Goal: Information Seeking & Learning: Learn about a topic

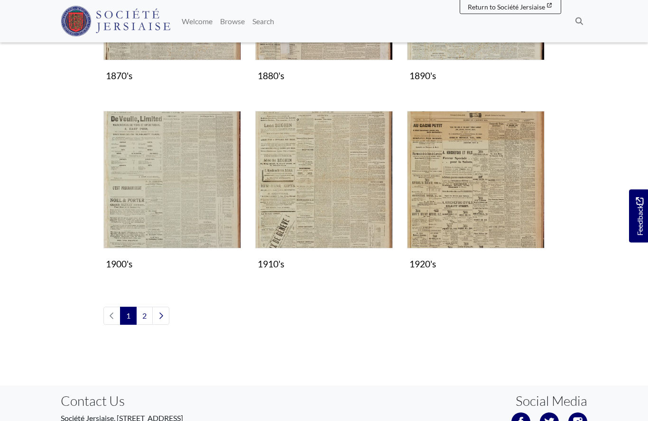
scroll to position [779, 0]
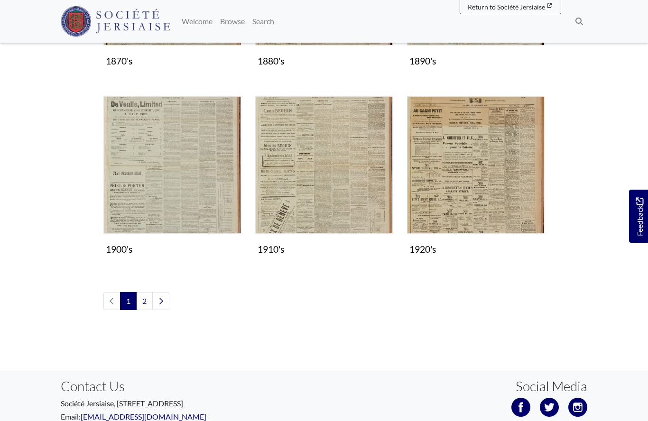
click at [184, 175] on img "Subcollection" at bounding box center [172, 165] width 138 height 138
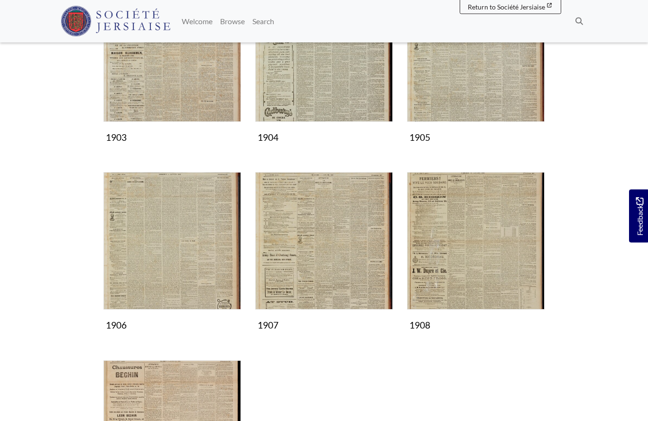
scroll to position [407, 0]
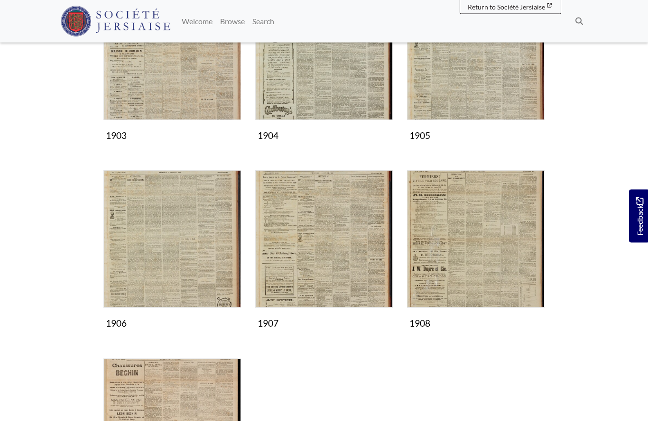
click at [175, 260] on img "Subcollection" at bounding box center [172, 240] width 138 height 138
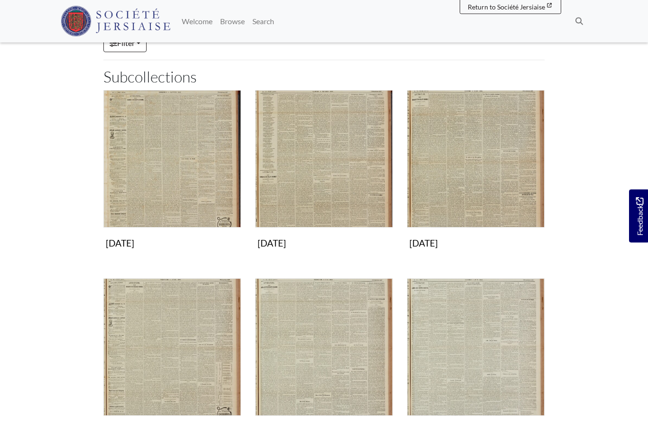
scroll to position [111, 0]
click at [315, 186] on img "Subcollection" at bounding box center [324, 159] width 138 height 138
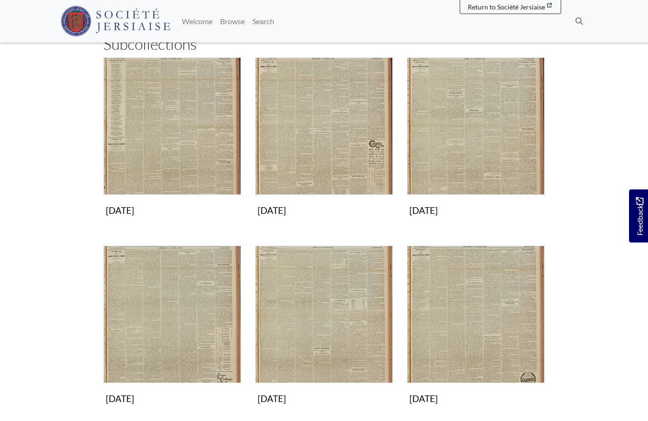
scroll to position [145, 0]
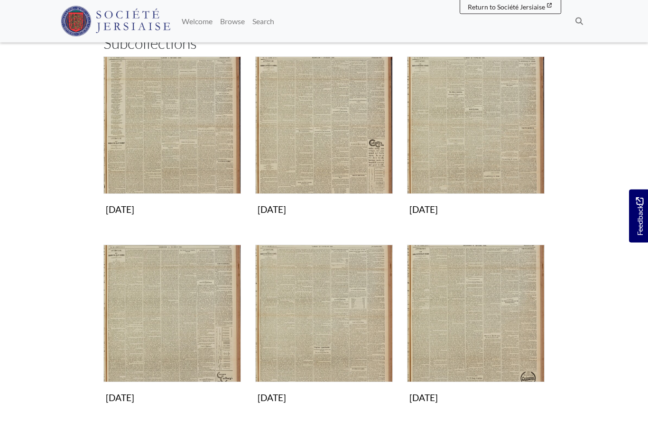
click at [191, 330] on img "Subcollection" at bounding box center [172, 314] width 138 height 138
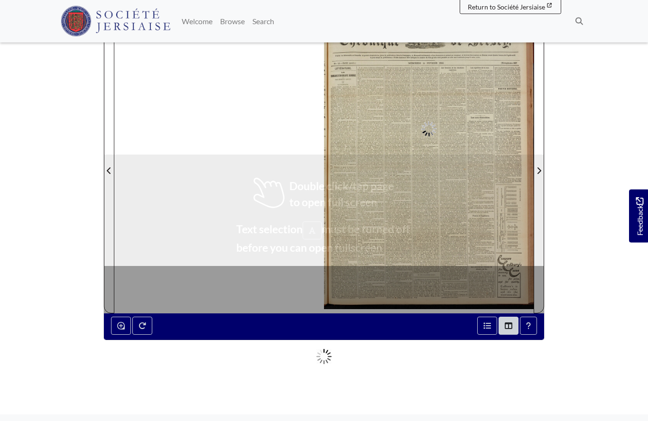
scroll to position [130, 0]
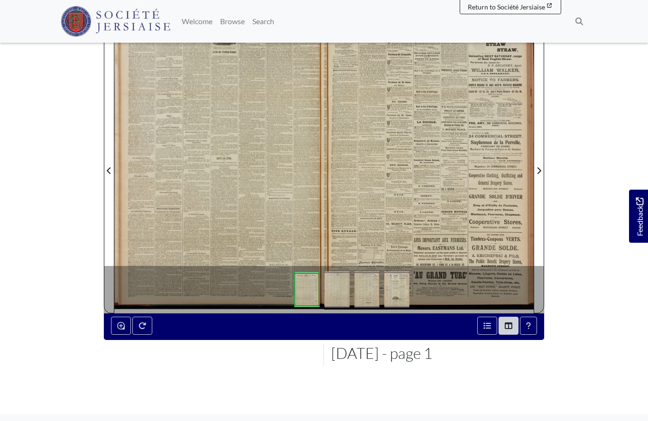
scroll to position [172, 0]
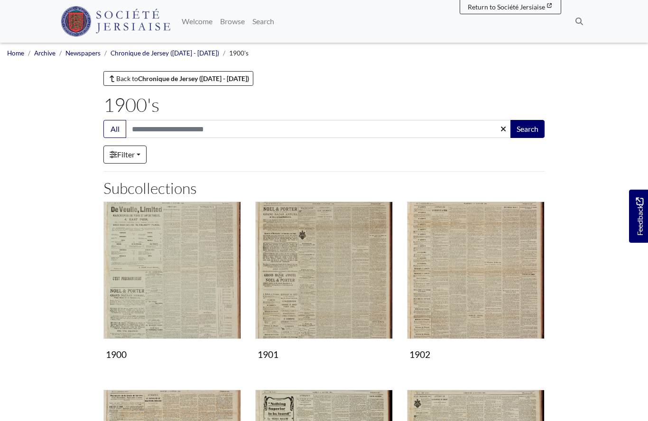
scroll to position [449, 0]
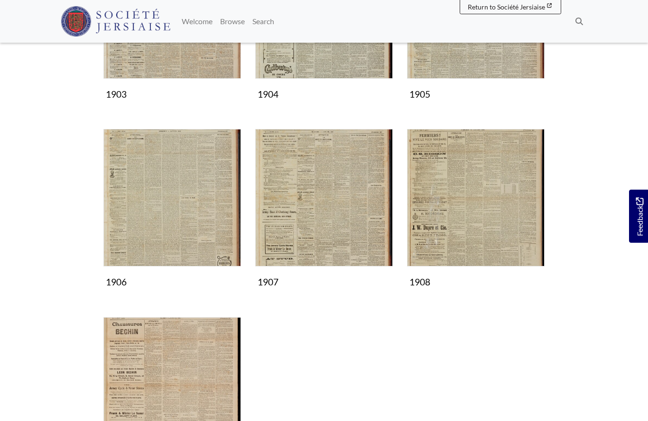
click at [480, 215] on img "Subcollection" at bounding box center [476, 198] width 138 height 138
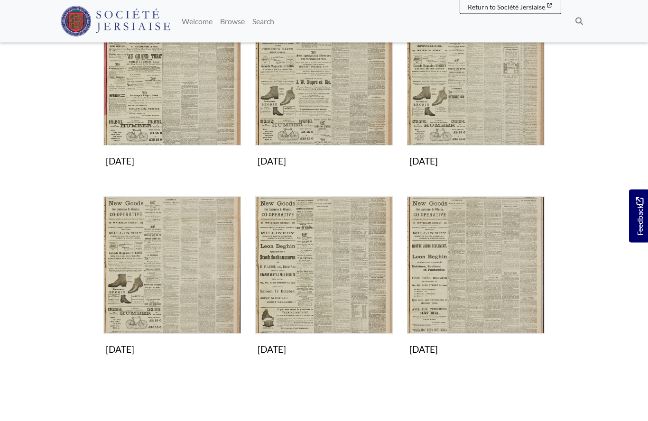
scroll to position [577, 0]
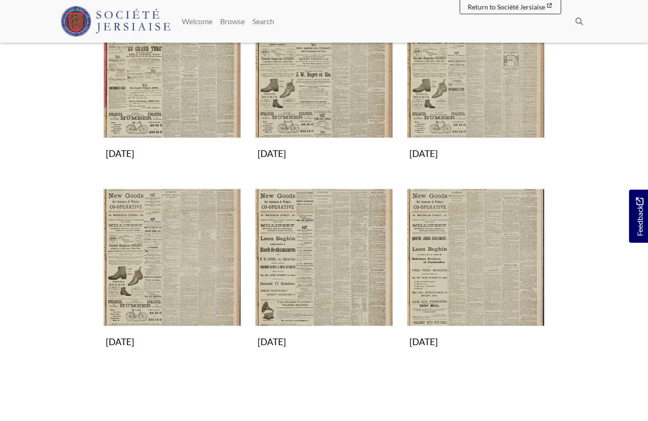
click at [468, 97] on img "Subcollection" at bounding box center [476, 69] width 138 height 138
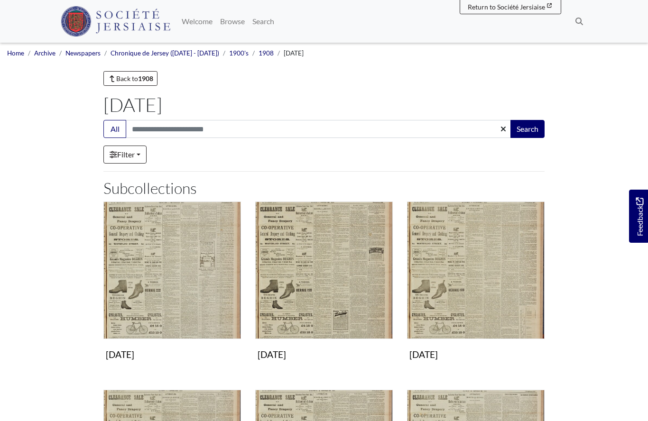
click at [467, 280] on img "Subcollection" at bounding box center [476, 271] width 138 height 138
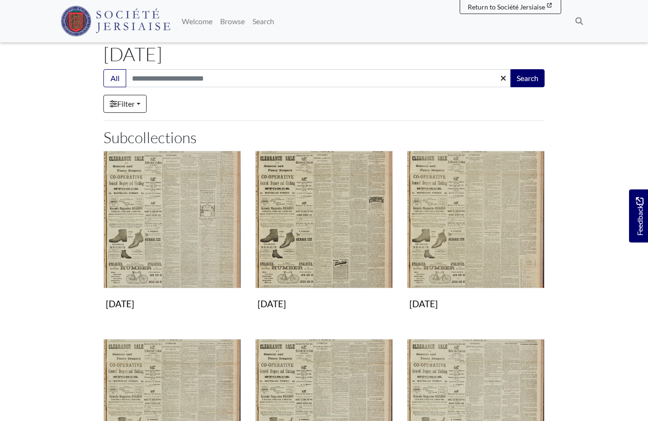
scroll to position [51, 0]
click at [355, 252] on img "Subcollection" at bounding box center [324, 220] width 138 height 138
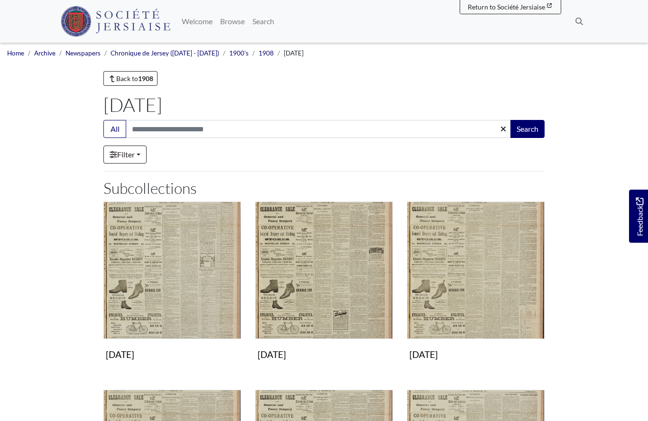
scroll to position [92, 0]
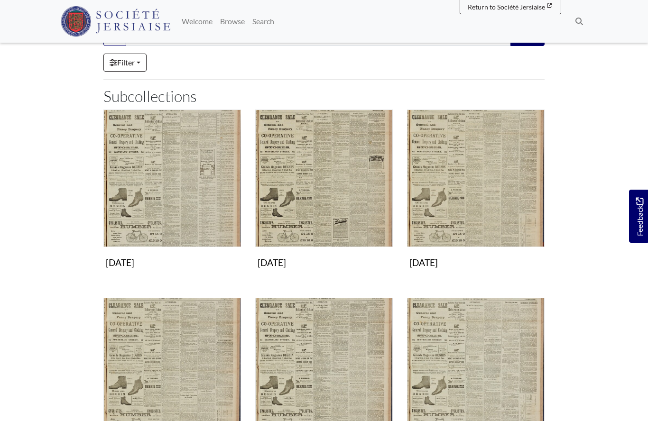
click at [486, 202] on img "Subcollection" at bounding box center [476, 179] width 138 height 138
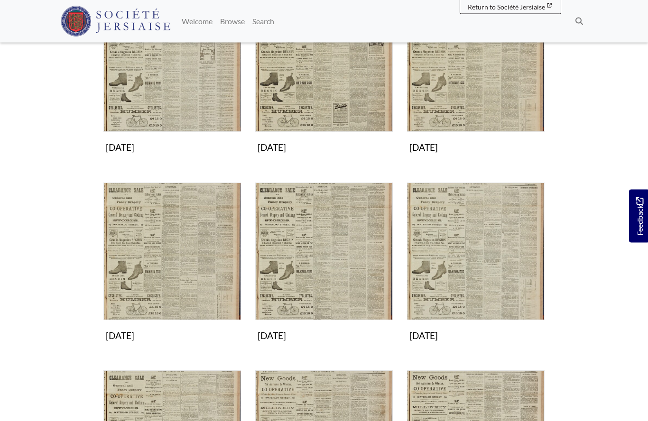
scroll to position [207, 0]
click at [179, 289] on img "Subcollection" at bounding box center [172, 252] width 138 height 138
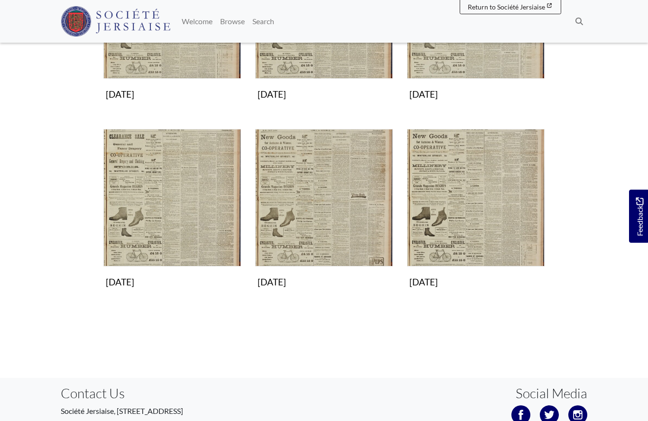
scroll to position [458, 0]
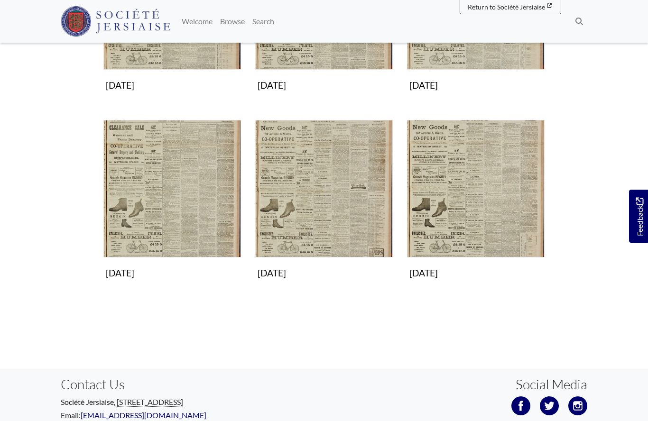
click at [191, 213] on img "Subcollection" at bounding box center [172, 189] width 138 height 138
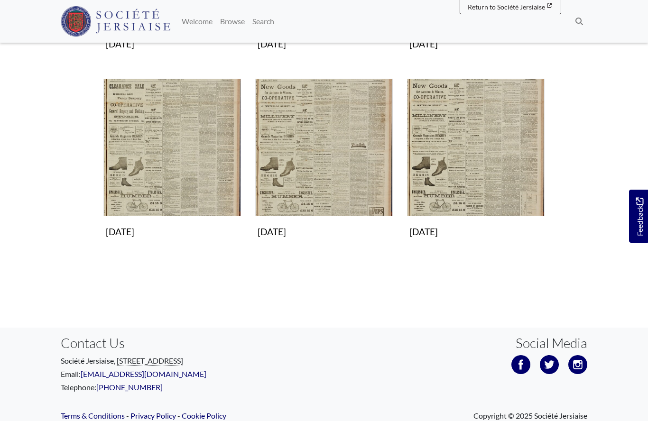
click at [328, 186] on img "Subcollection" at bounding box center [324, 148] width 138 height 138
click at [479, 172] on img "Subcollection" at bounding box center [476, 148] width 138 height 138
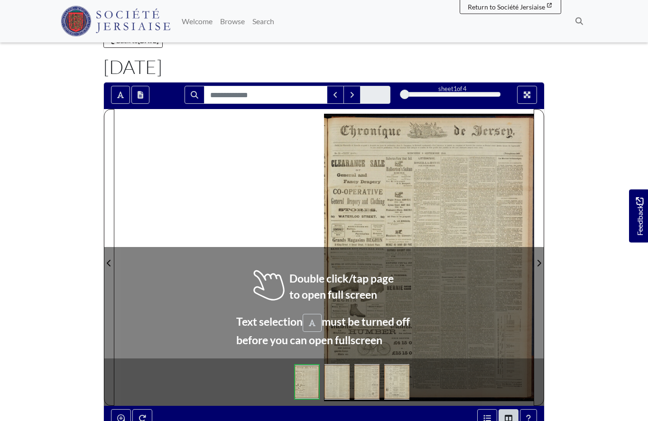
scroll to position [38, 0]
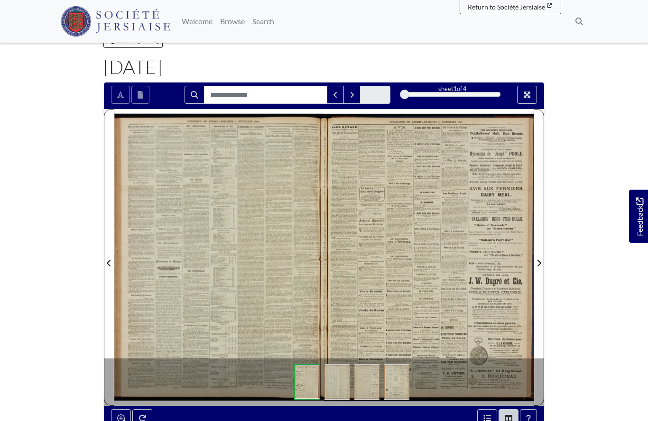
scroll to position [79, 0]
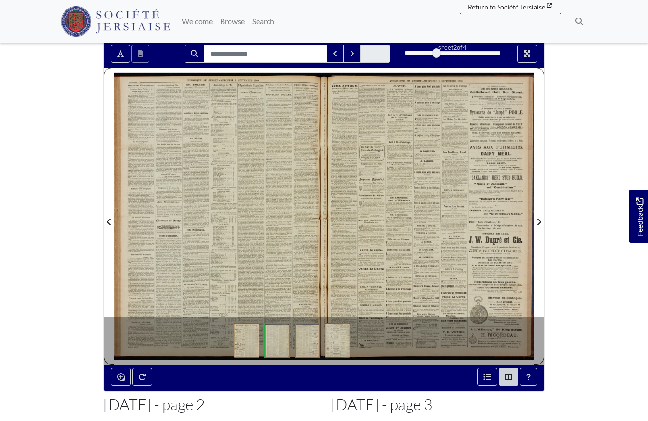
click at [246, 234] on div at bounding box center [219, 216] width 210 height 296
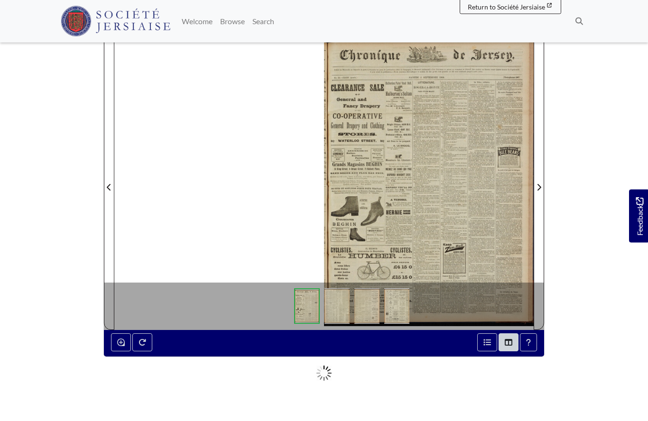
scroll to position [114, 0]
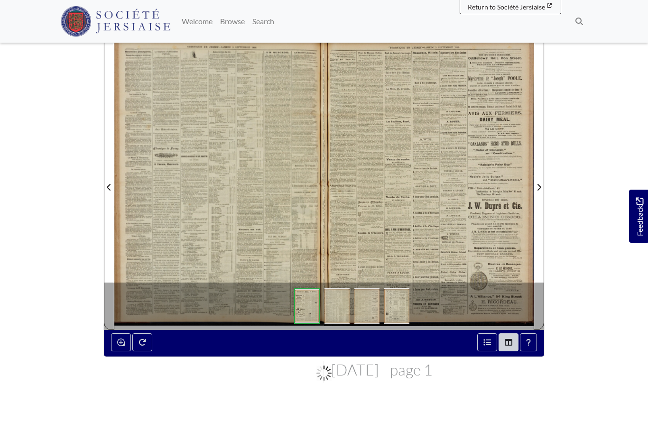
scroll to position [155, 0]
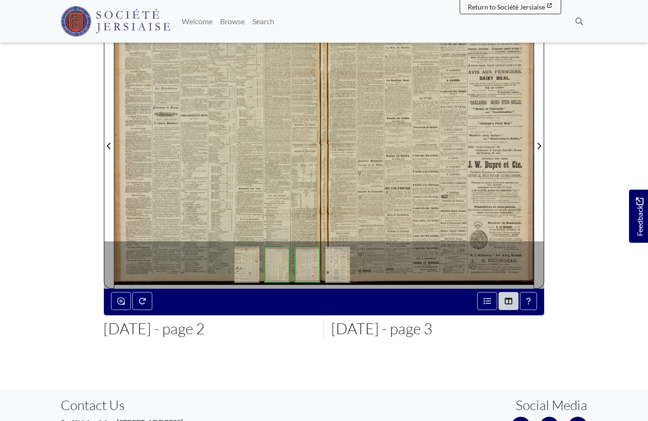
click at [273, 184] on div at bounding box center [219, 140] width 210 height 296
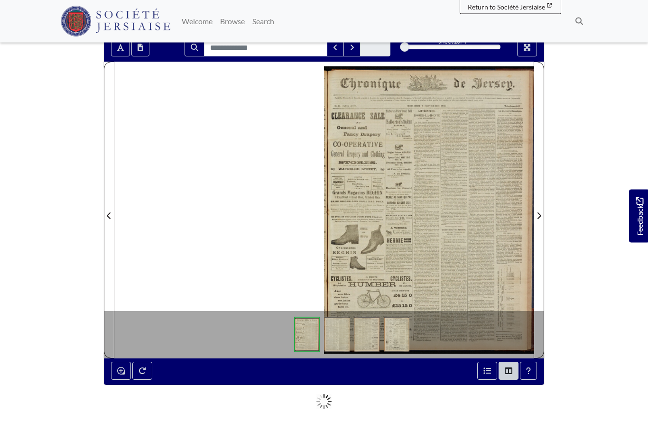
scroll to position [137, 0]
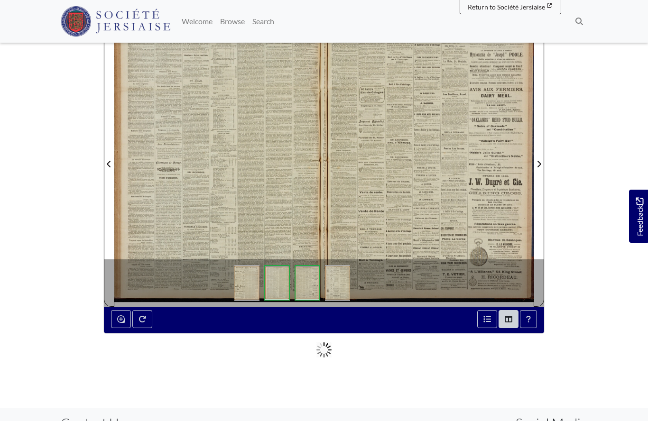
scroll to position [178, 0]
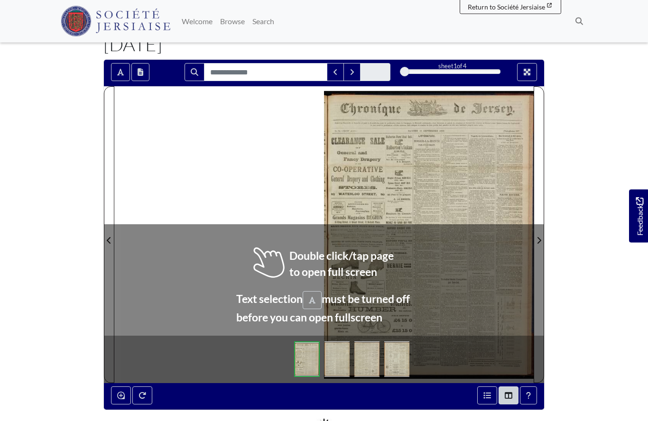
scroll to position [61, 0]
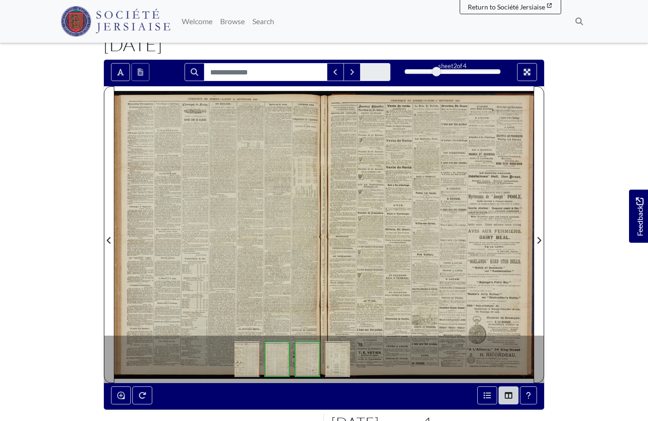
scroll to position [102, 0]
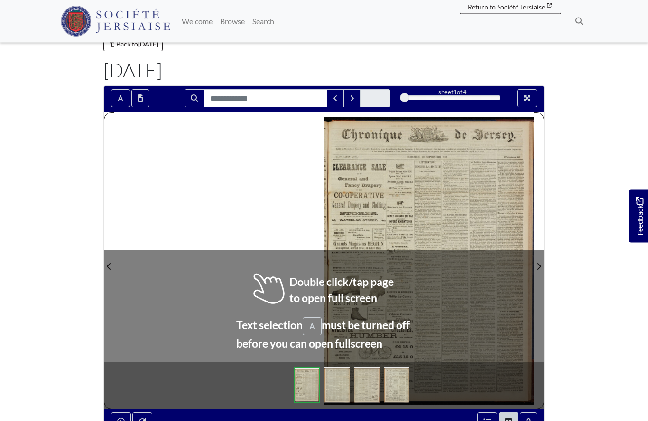
scroll to position [35, 0]
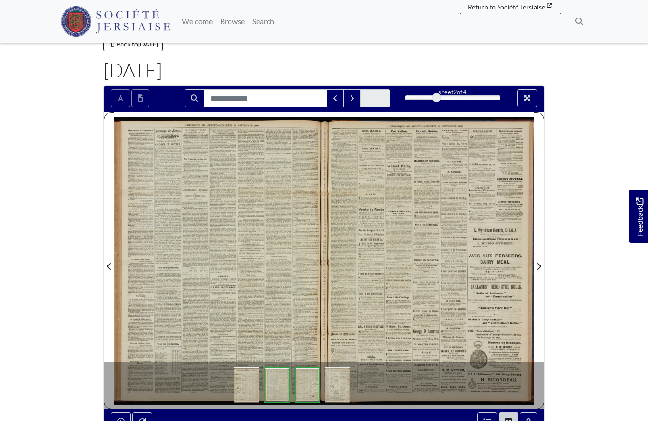
scroll to position [76, 0]
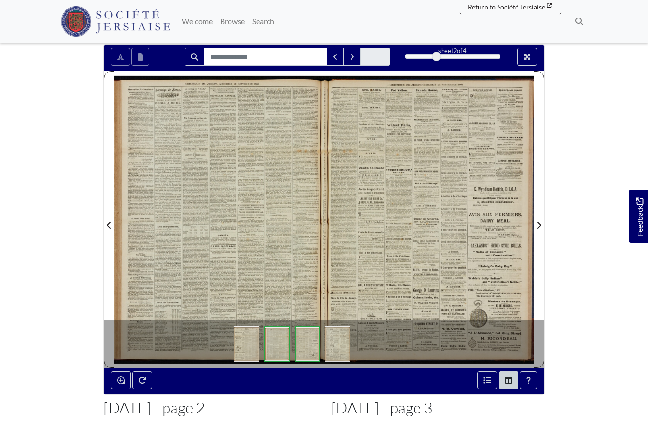
click at [273, 260] on div at bounding box center [219, 219] width 210 height 296
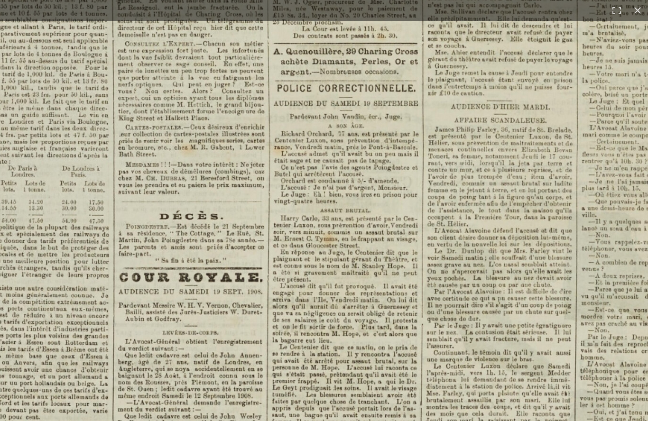
click at [445, 274] on img at bounding box center [167, 129] width 1173 height 1660
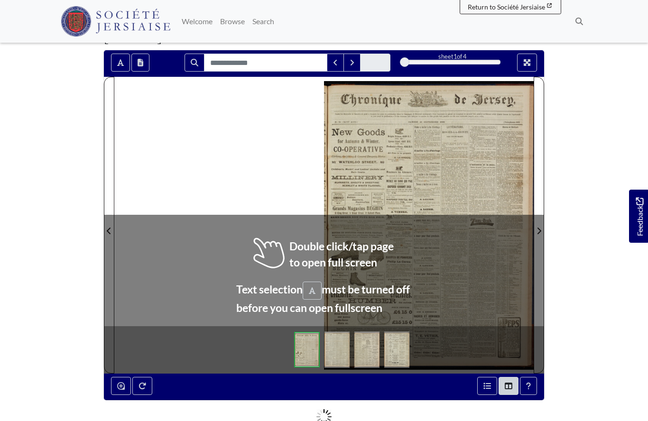
scroll to position [76, 0]
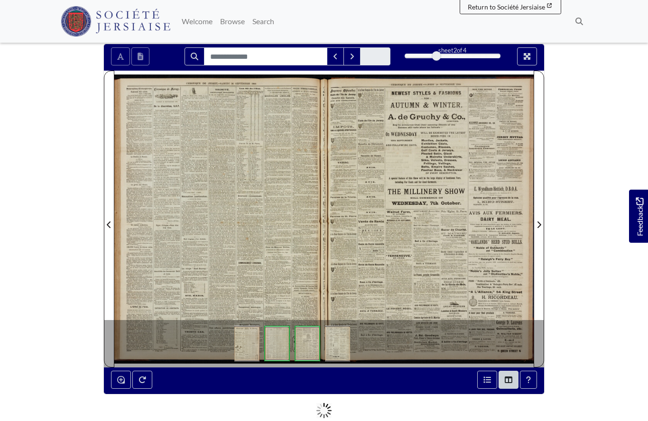
scroll to position [118, 0]
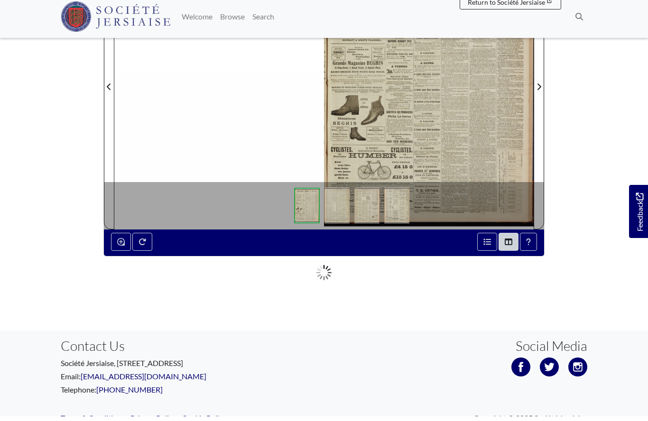
scroll to position [251, 0]
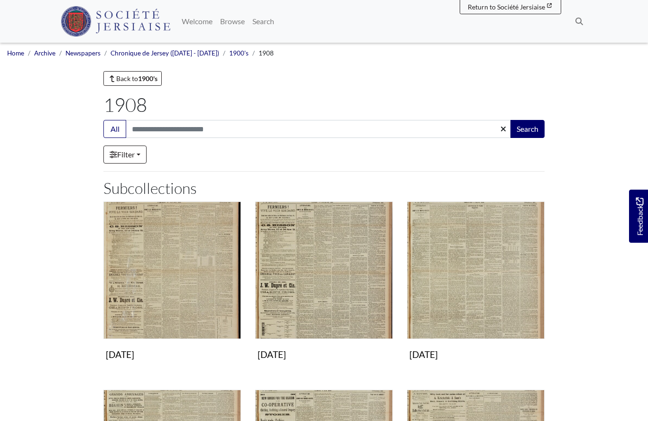
scroll to position [618, 0]
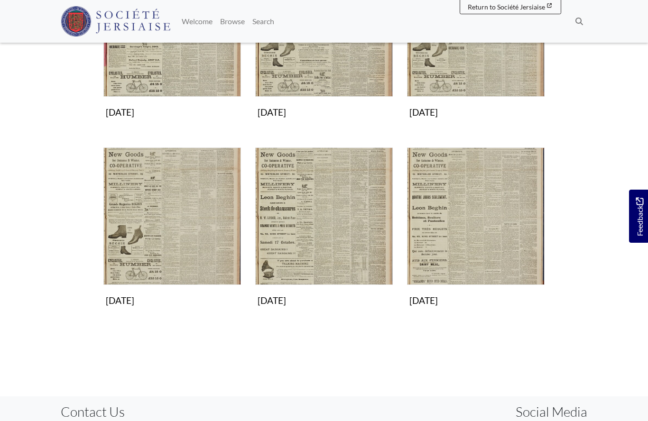
click at [200, 235] on img "Subcollection" at bounding box center [172, 216] width 138 height 138
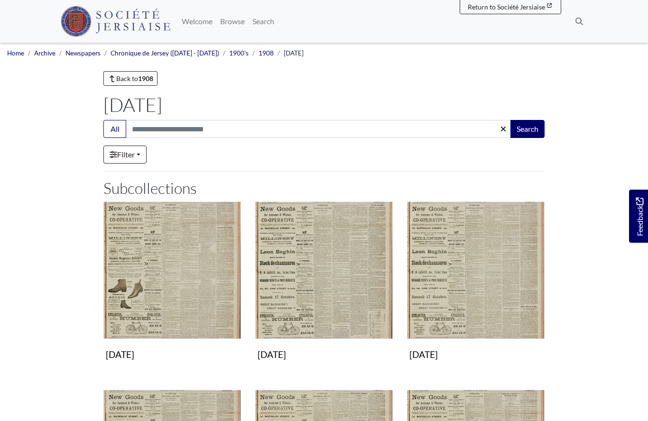
click at [209, 298] on img "Subcollection" at bounding box center [172, 271] width 138 height 138
click at [322, 283] on img "Subcollection" at bounding box center [324, 271] width 138 height 138
click at [470, 293] on img "Subcollection" at bounding box center [476, 271] width 138 height 138
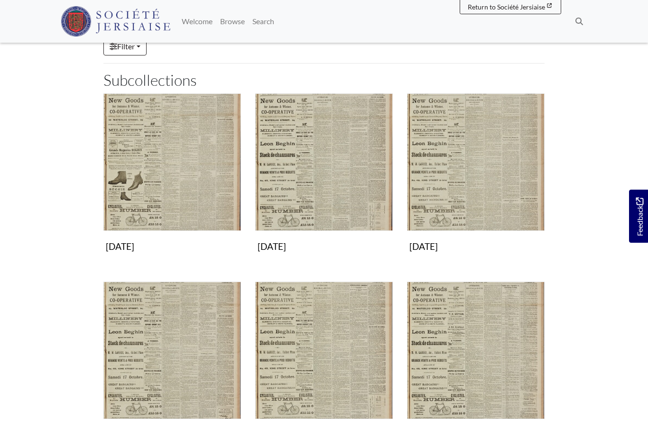
scroll to position [157, 0]
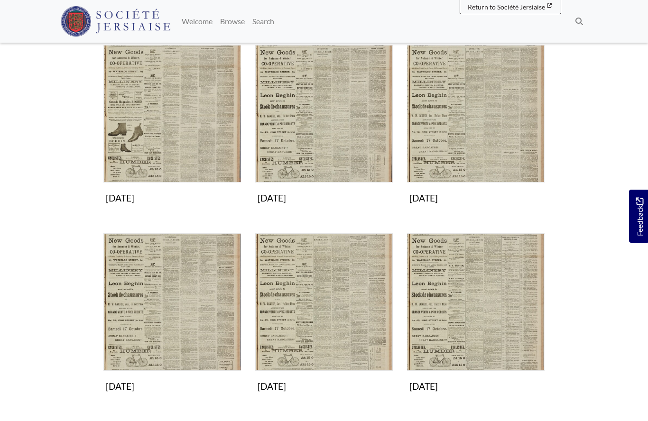
click at [194, 323] on img "Subcollection" at bounding box center [172, 302] width 138 height 138
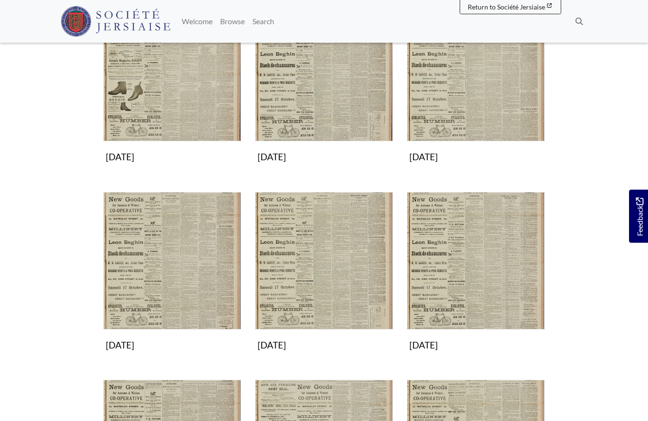
click at [323, 277] on img "Subcollection" at bounding box center [324, 261] width 138 height 138
click at [463, 274] on img "Subcollection" at bounding box center [476, 261] width 138 height 138
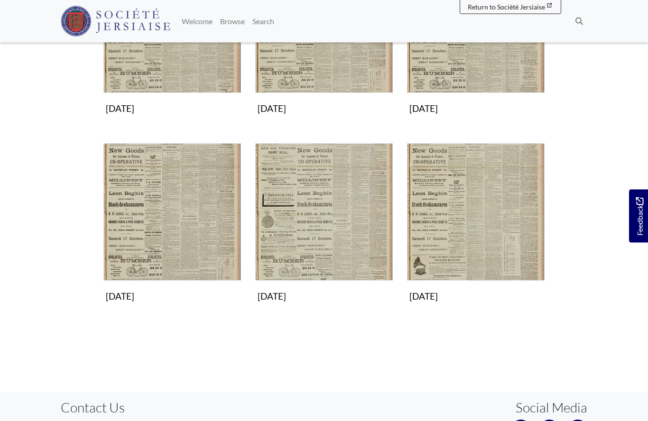
scroll to position [434, 0]
click at [191, 226] on img "Subcollection" at bounding box center [172, 212] width 138 height 138
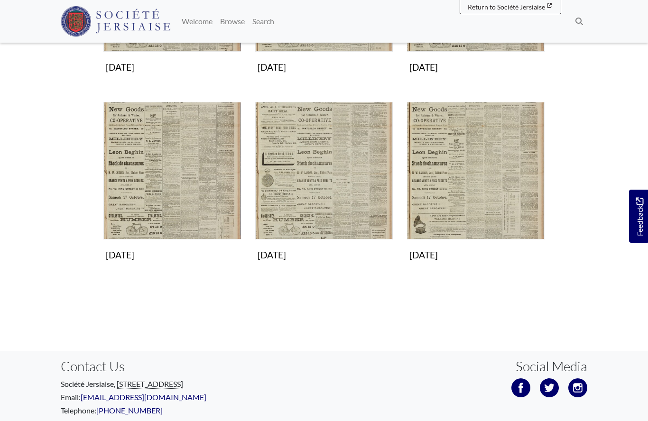
click at [321, 197] on img "Subcollection" at bounding box center [324, 171] width 138 height 138
click at [488, 192] on img "Subcollection" at bounding box center [476, 171] width 138 height 138
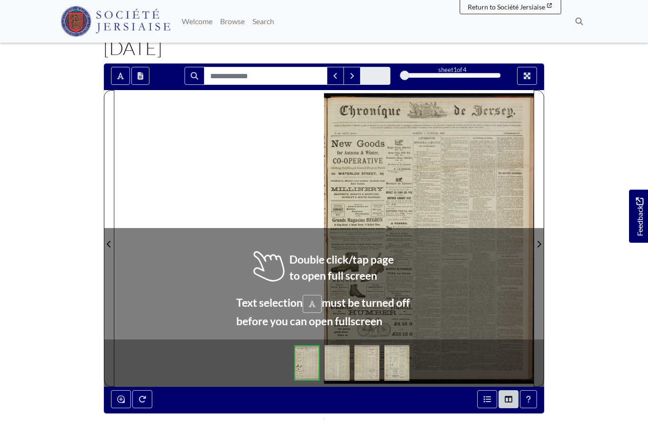
scroll to position [60, 0]
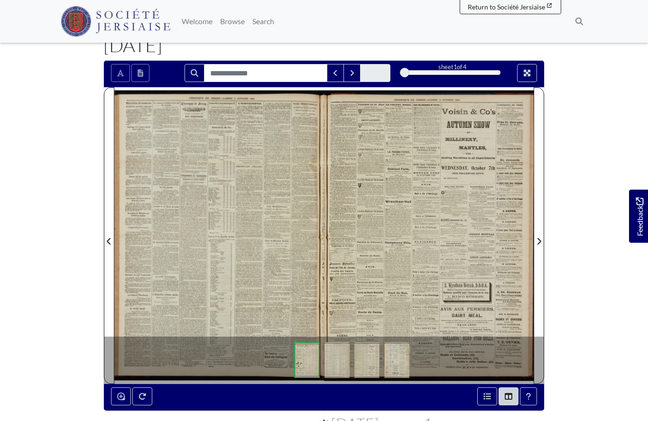
scroll to position [101, 0]
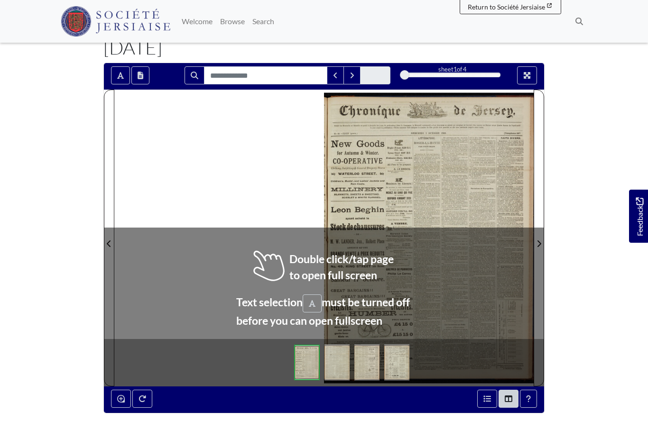
scroll to position [64, 0]
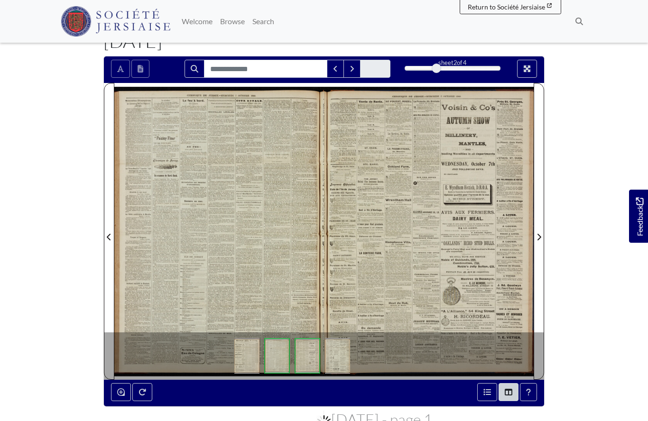
scroll to position [105, 0]
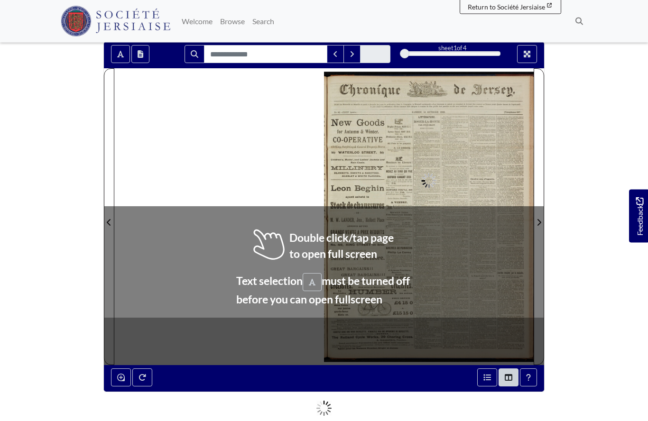
scroll to position [82, 0]
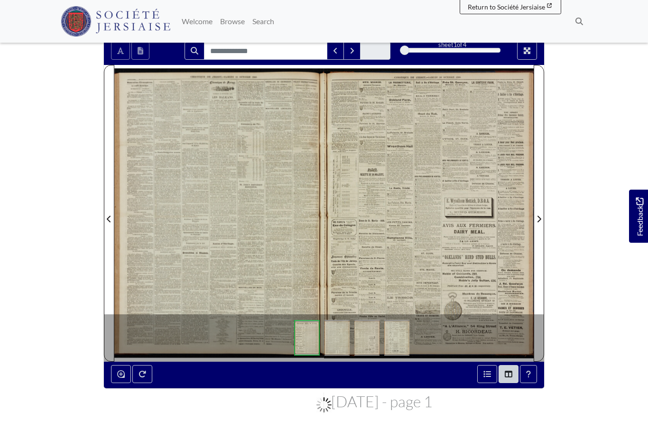
scroll to position [123, 0]
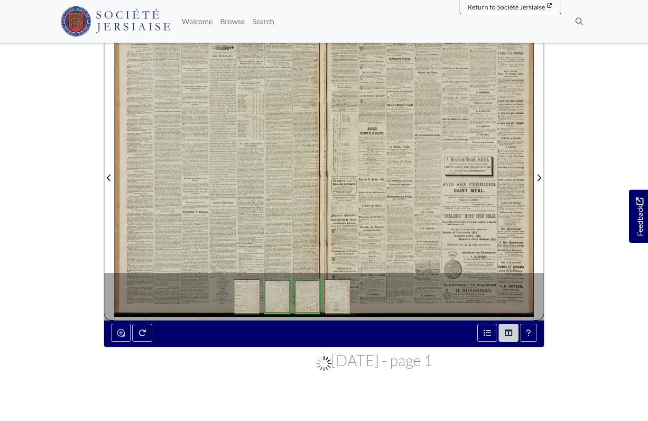
click at [283, 239] on div at bounding box center [219, 172] width 210 height 296
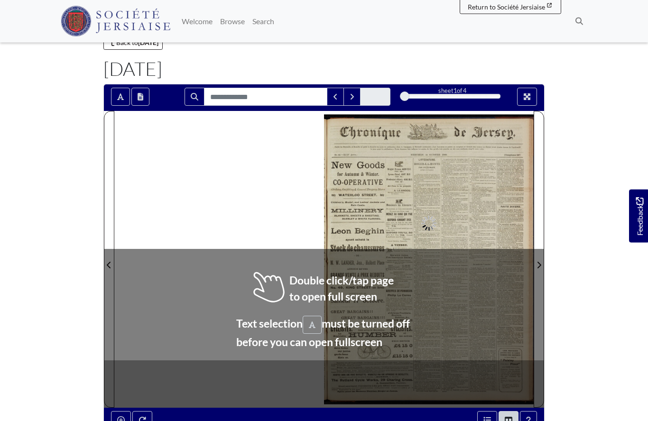
scroll to position [36, 0]
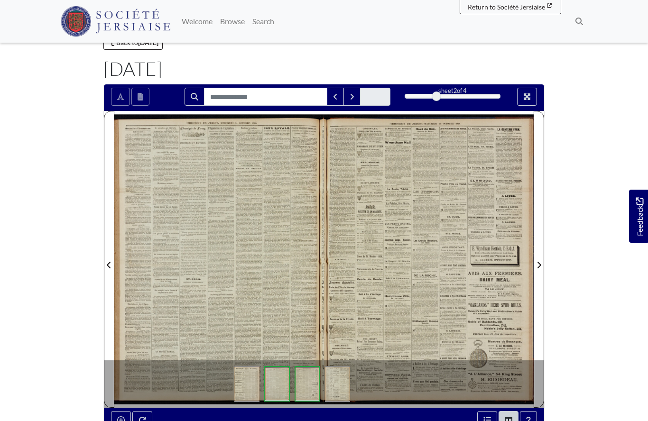
scroll to position [77, 0]
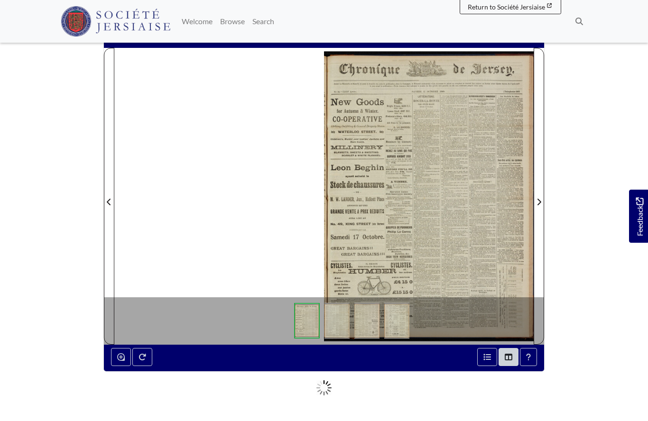
scroll to position [98, 0]
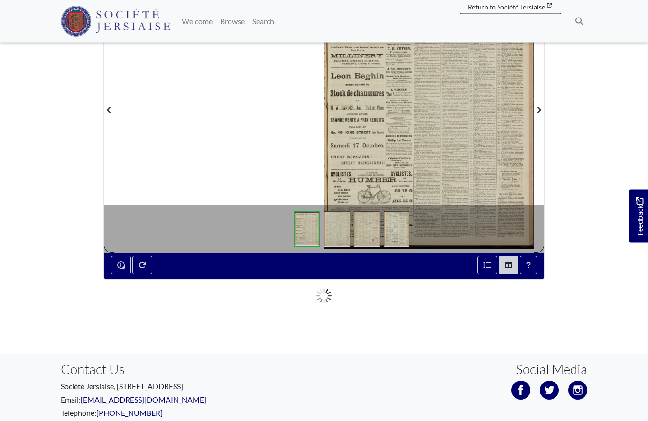
scroll to position [186, 0]
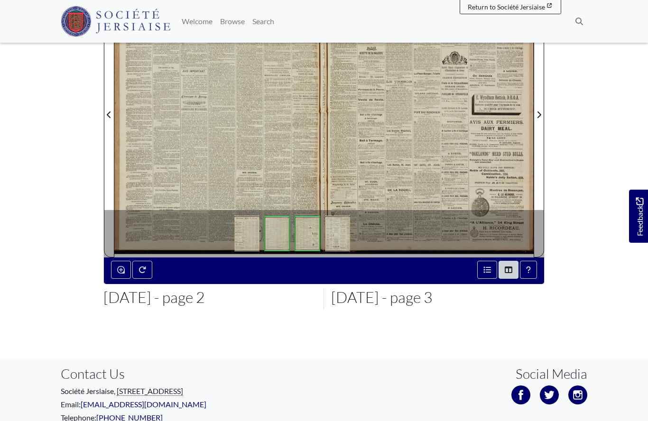
click at [263, 157] on div at bounding box center [219, 109] width 210 height 296
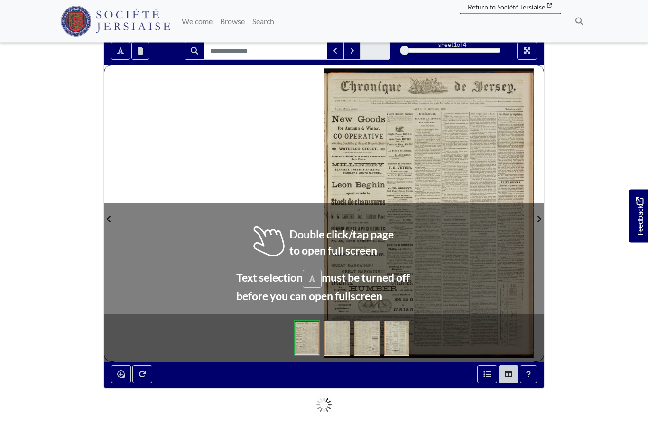
scroll to position [82, 0]
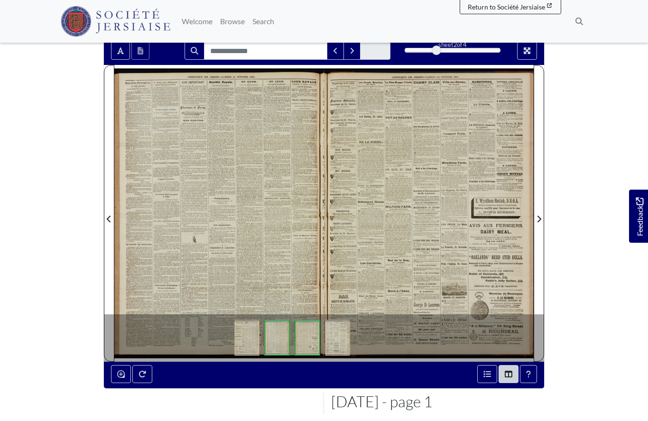
scroll to position [123, 0]
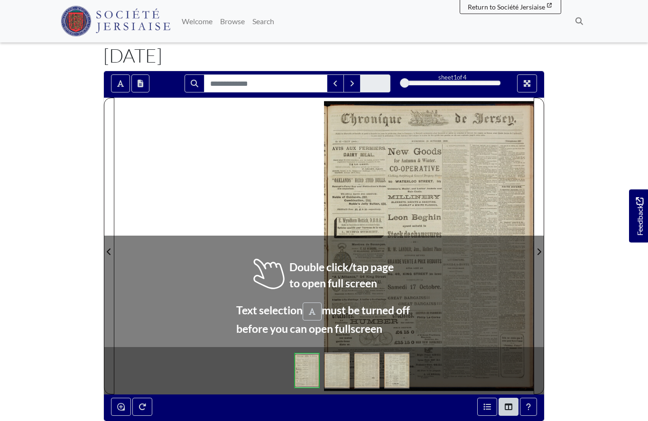
scroll to position [49, 0]
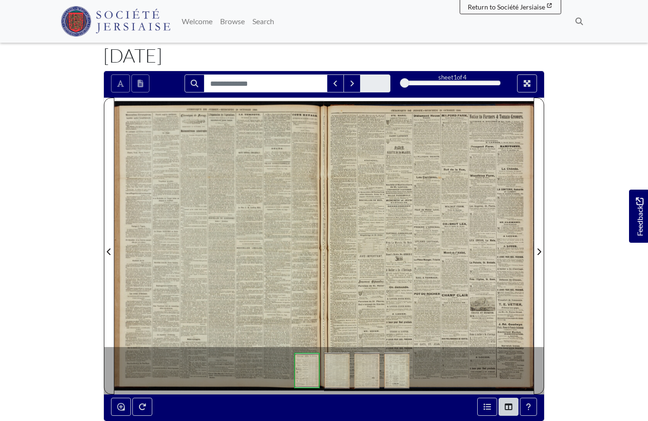
scroll to position [91, 0]
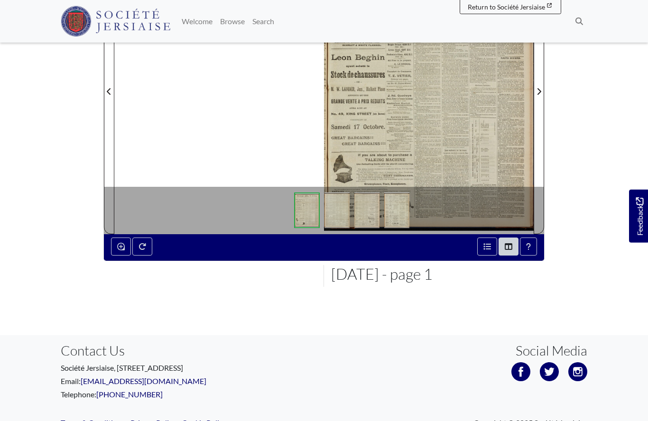
scroll to position [212, 0]
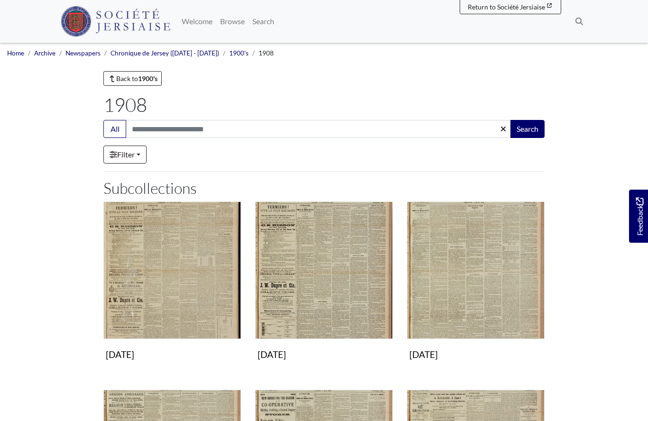
scroll to position [618, 0]
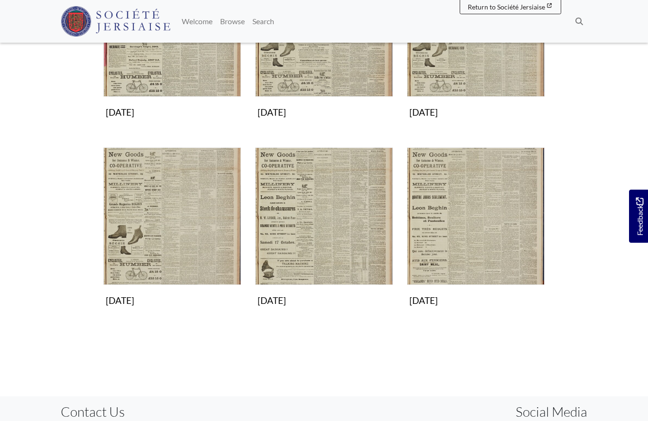
click at [321, 240] on img "Subcollection" at bounding box center [324, 216] width 138 height 138
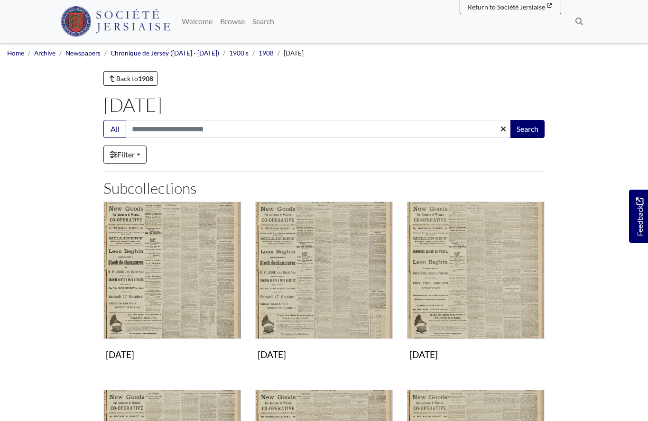
click at [197, 309] on img "Subcollection" at bounding box center [172, 271] width 138 height 138
click at [337, 295] on img "Subcollection" at bounding box center [324, 271] width 138 height 138
click at [475, 292] on img "Subcollection" at bounding box center [476, 271] width 138 height 138
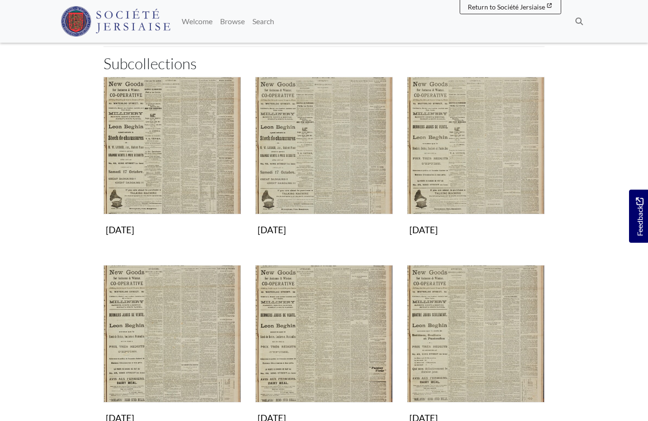
scroll to position [144, 0]
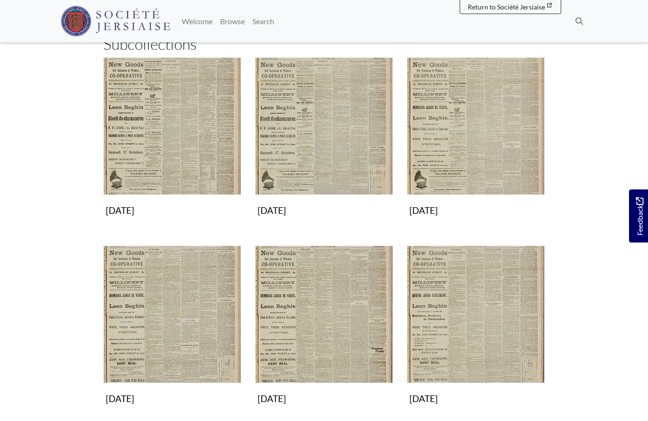
click at [174, 336] on img "Subcollection" at bounding box center [172, 315] width 138 height 138
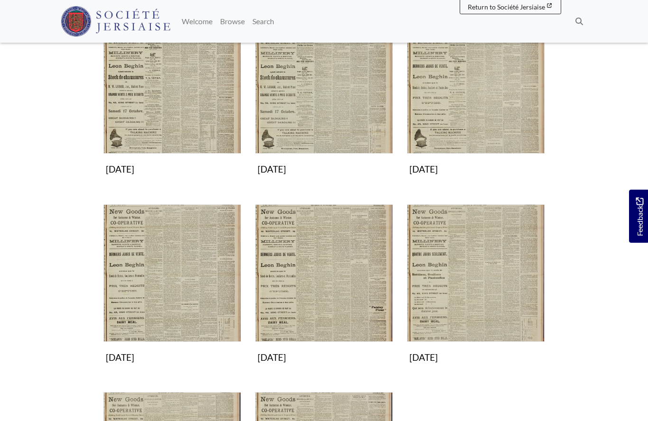
click at [331, 300] on img "Subcollection" at bounding box center [324, 273] width 138 height 138
click at [458, 306] on img "Subcollection" at bounding box center [476, 273] width 138 height 138
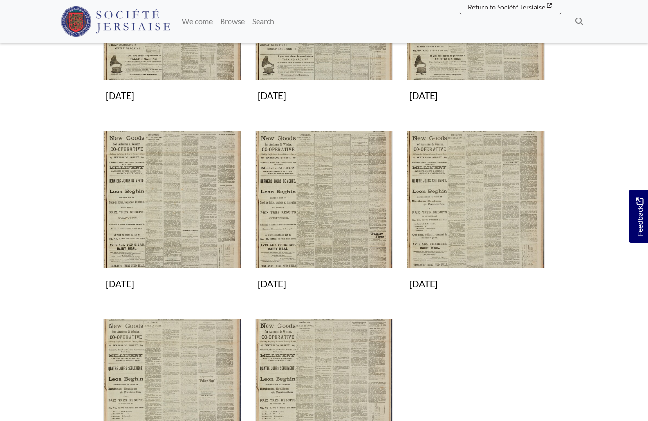
scroll to position [290, 0]
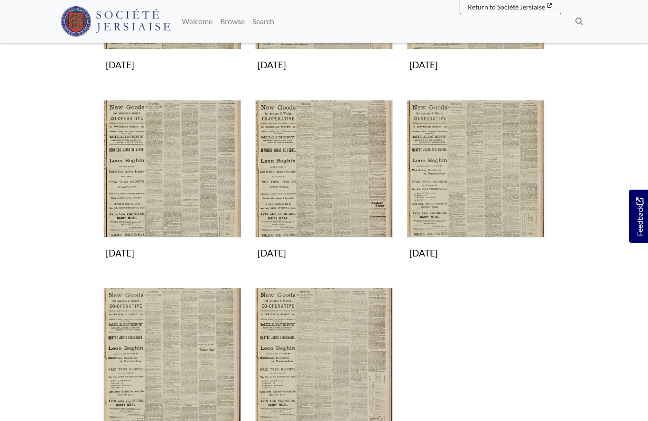
click at [176, 384] on img "Subcollection" at bounding box center [172, 357] width 138 height 138
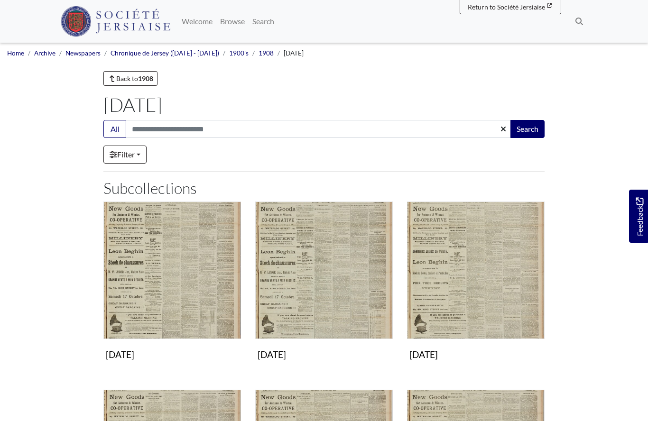
scroll to position [331, 0]
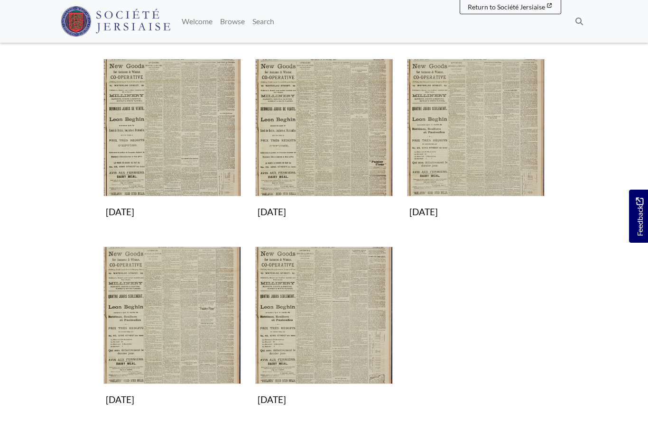
click at [334, 336] on img "Subcollection" at bounding box center [324, 316] width 138 height 138
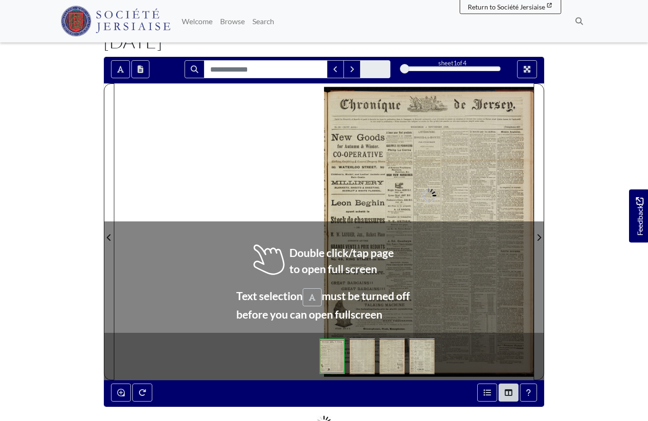
scroll to position [64, 0]
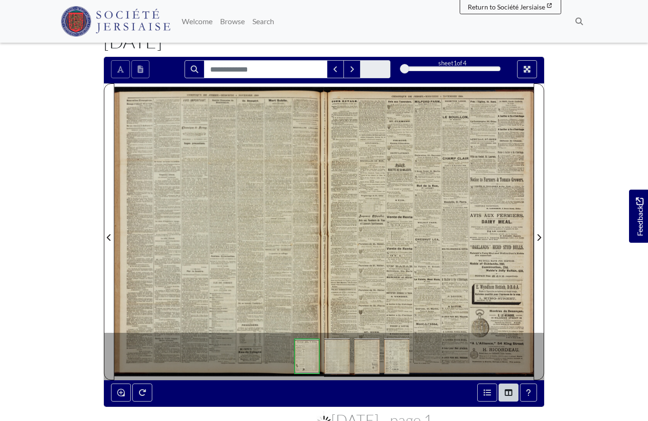
scroll to position [105, 0]
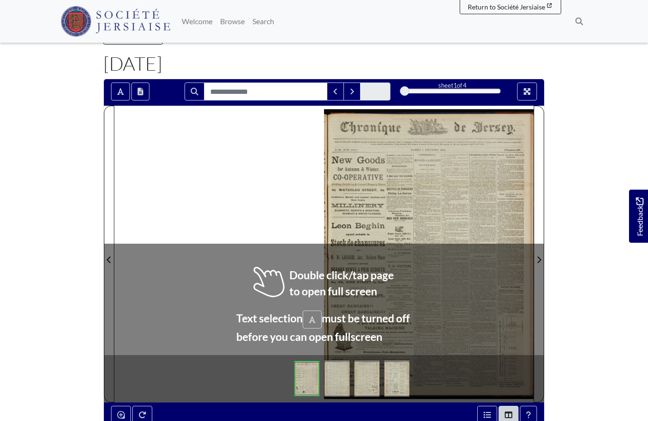
scroll to position [42, 0]
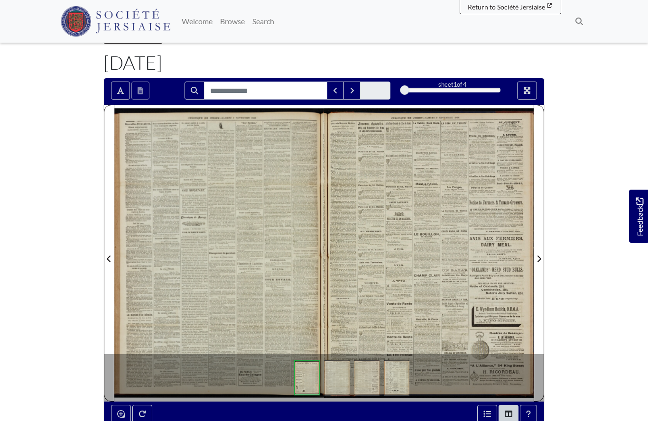
scroll to position [83, 0]
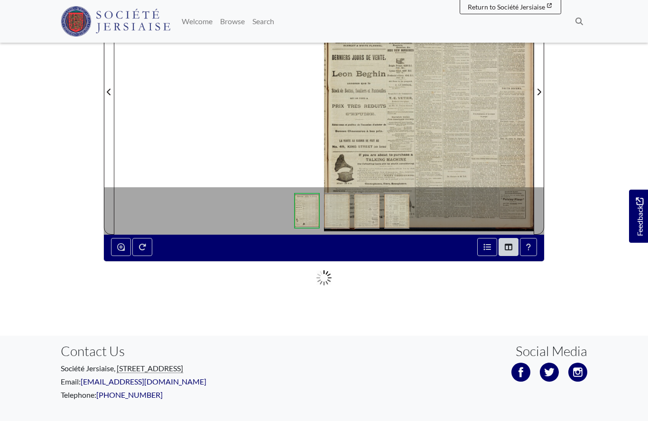
scroll to position [209, 0]
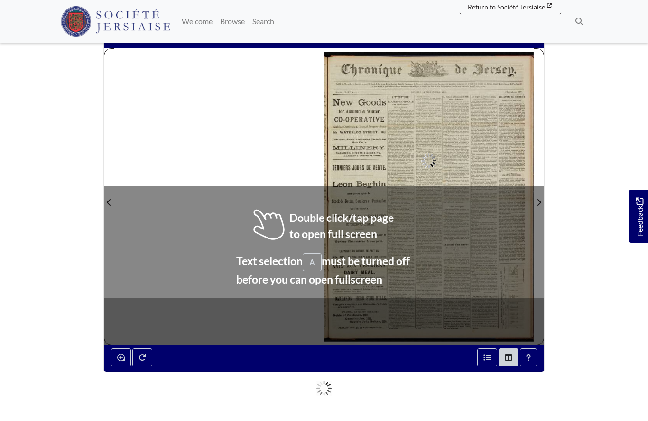
scroll to position [121, 0]
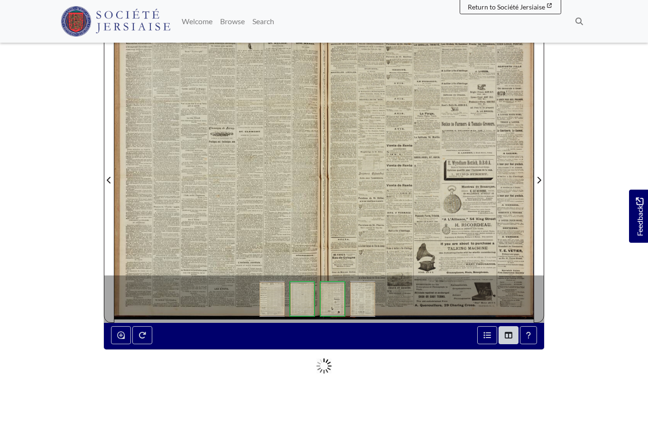
scroll to position [162, 0]
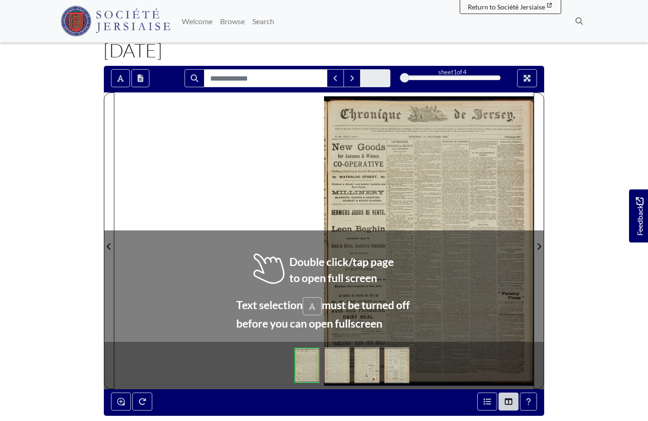
scroll to position [55, 0]
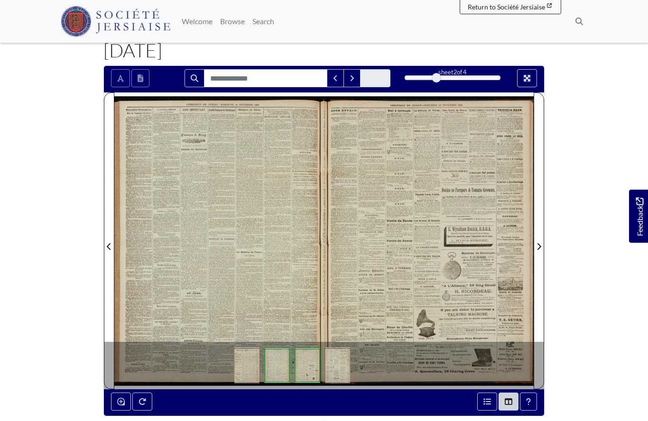
scroll to position [96, 0]
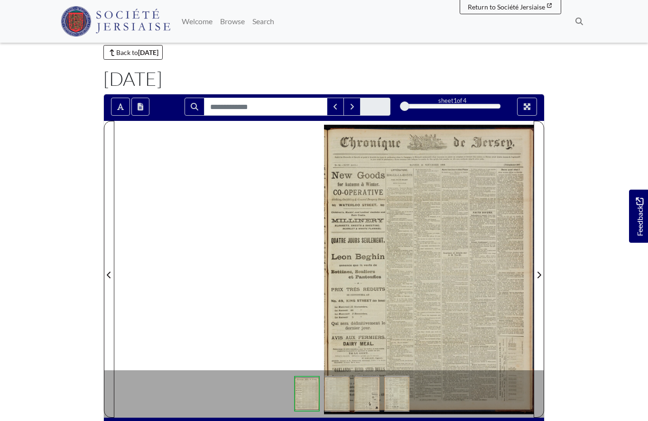
scroll to position [26, 0]
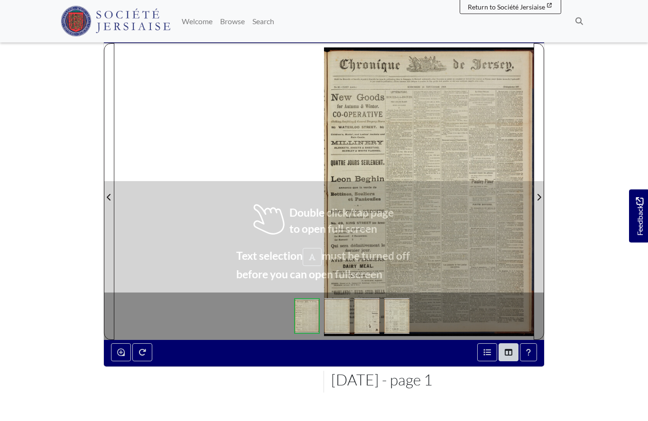
scroll to position [112, 0]
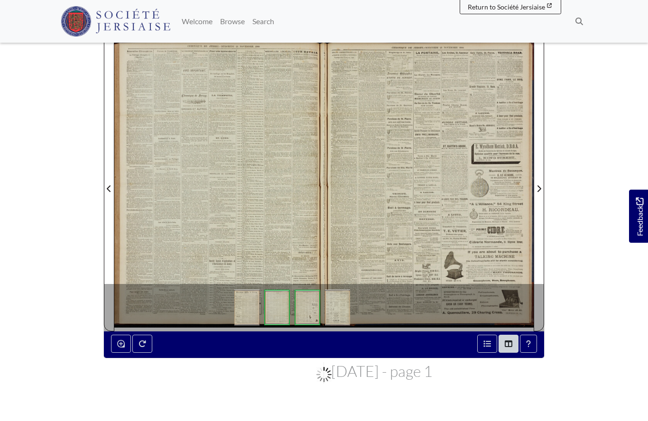
scroll to position [154, 0]
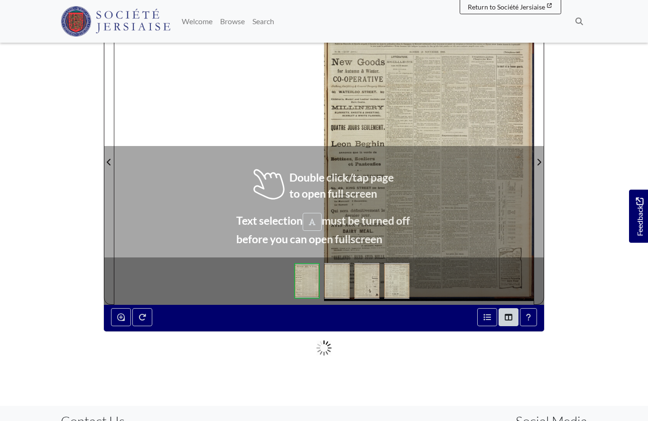
scroll to position [157, 0]
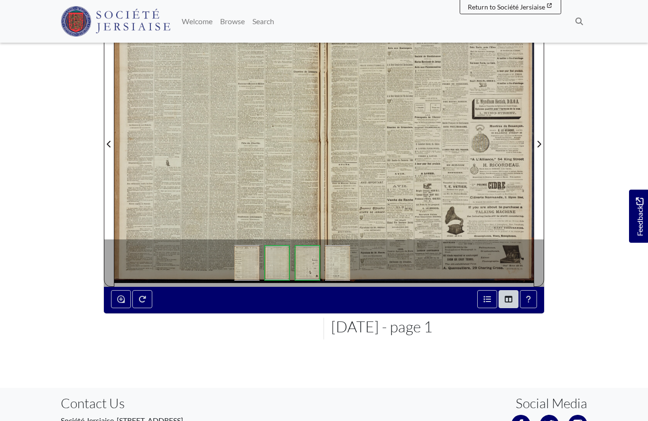
scroll to position [198, 0]
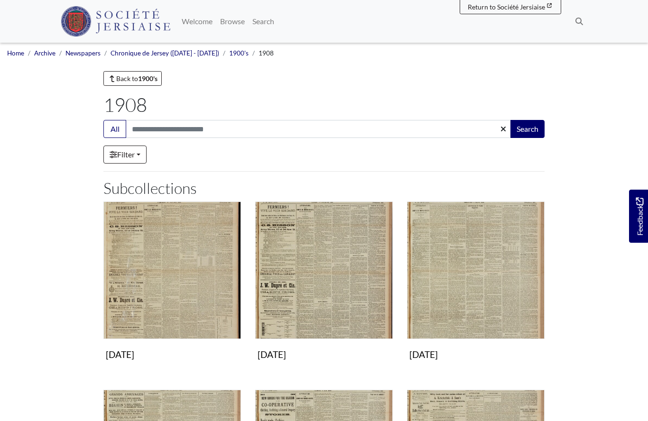
scroll to position [618, 0]
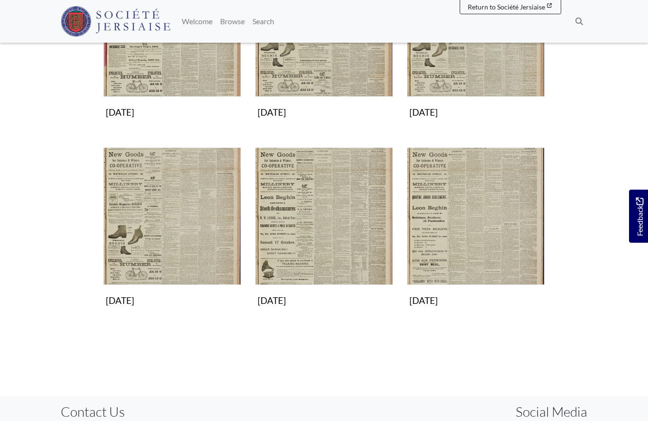
click at [458, 248] on img "Subcollection" at bounding box center [476, 216] width 138 height 138
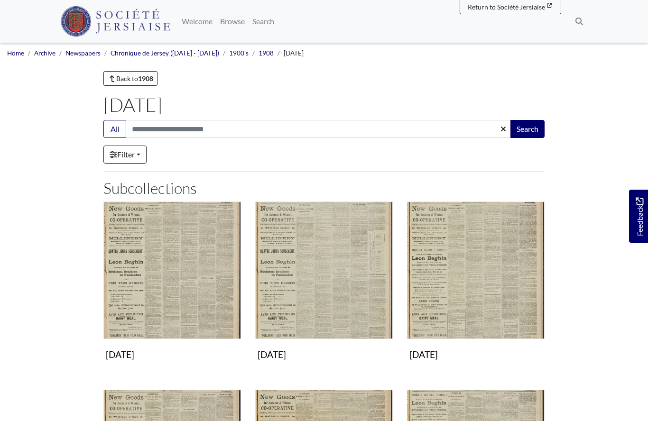
click at [198, 304] on img "Subcollection" at bounding box center [172, 271] width 138 height 138
click at [316, 302] on img "Subcollection" at bounding box center [324, 271] width 138 height 138
click at [478, 297] on img "Subcollection" at bounding box center [476, 271] width 138 height 138
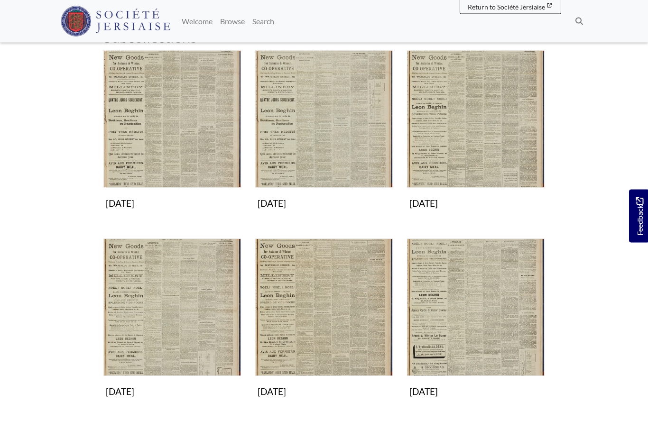
scroll to position [158, 0]
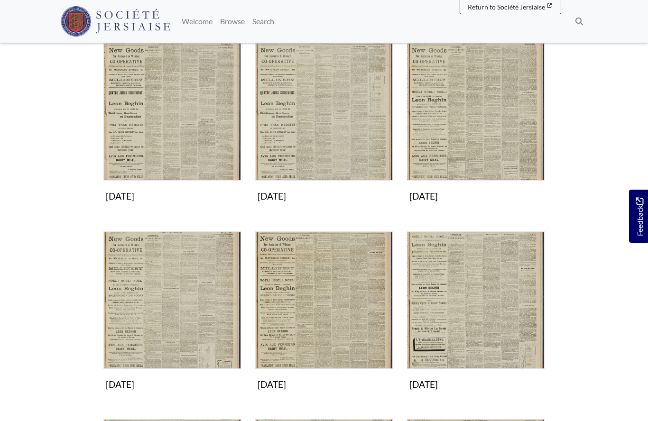
click at [172, 322] on img "Subcollection" at bounding box center [172, 300] width 138 height 138
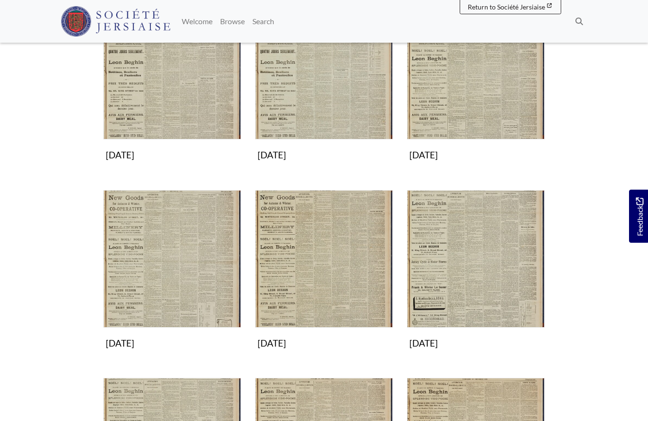
click at [178, 298] on img "Subcollection" at bounding box center [172, 259] width 138 height 138
click at [330, 292] on img "Subcollection" at bounding box center [324, 259] width 138 height 138
click at [468, 286] on img "Subcollection" at bounding box center [476, 259] width 138 height 138
click at [472, 282] on img "Subcollection" at bounding box center [476, 259] width 138 height 138
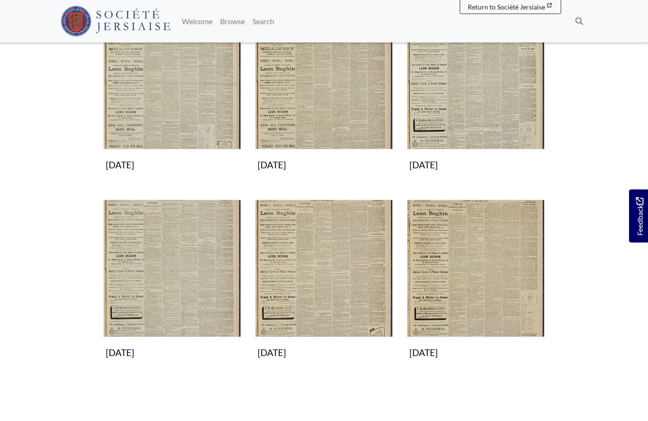
scroll to position [378, 0]
click at [175, 280] on img "Subcollection" at bounding box center [172, 269] width 138 height 138
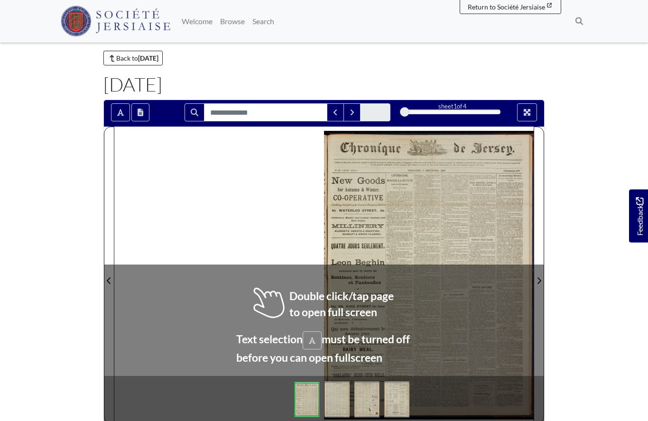
scroll to position [21, 0]
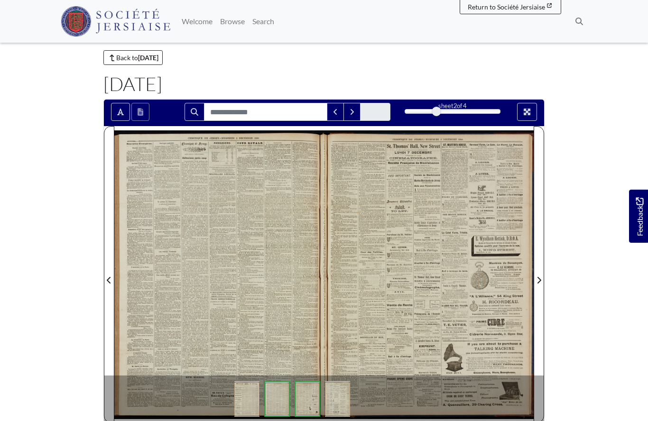
scroll to position [62, 0]
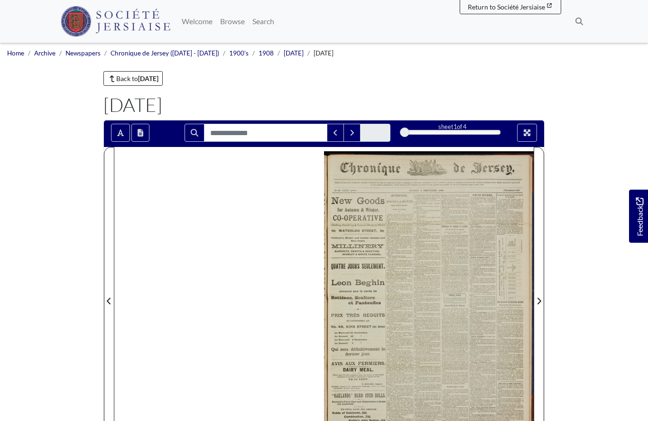
click at [537, 306] on span "Next Page" at bounding box center [538, 300] width 9 height 11
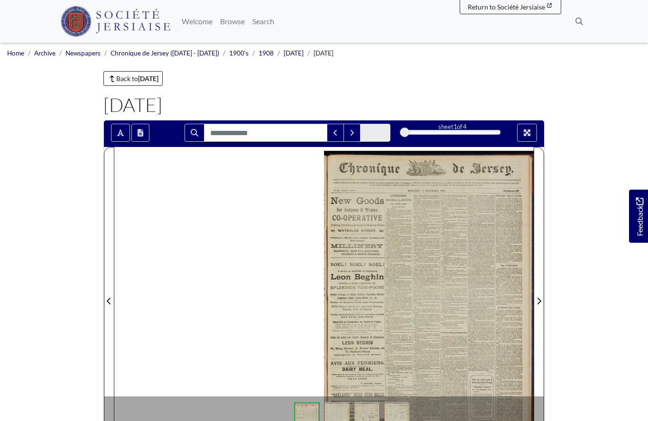
click at [527, 303] on div at bounding box center [429, 295] width 210 height 296
click at [539, 302] on icon "Next Page" at bounding box center [538, 301] width 5 height 8
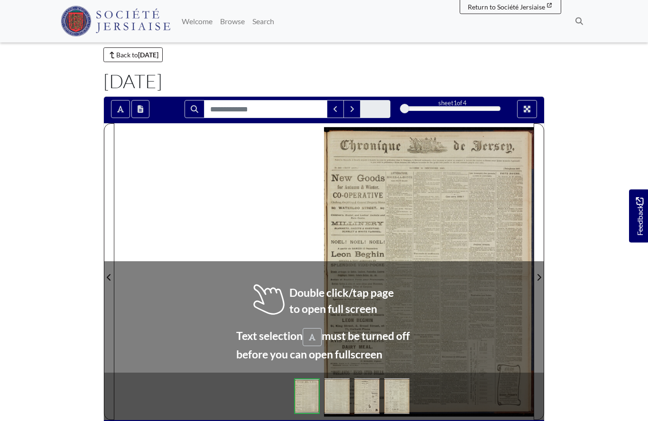
scroll to position [23, 0]
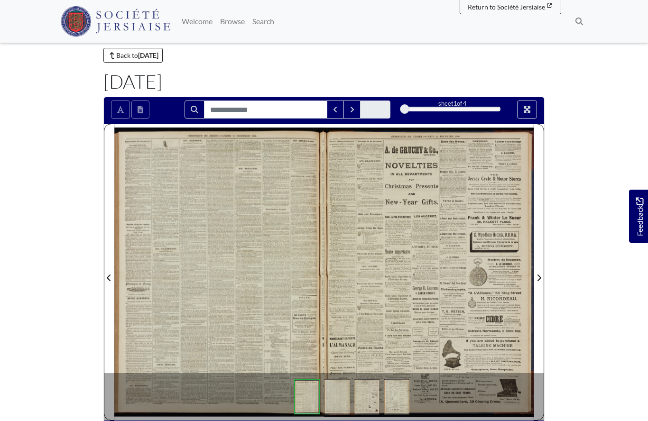
scroll to position [65, 0]
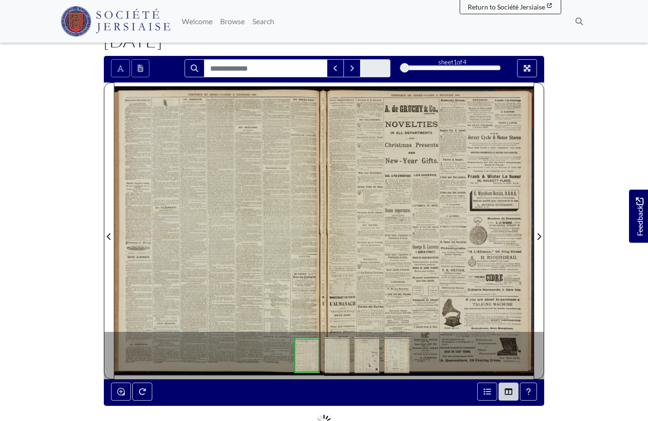
click at [253, 290] on div at bounding box center [219, 231] width 210 height 296
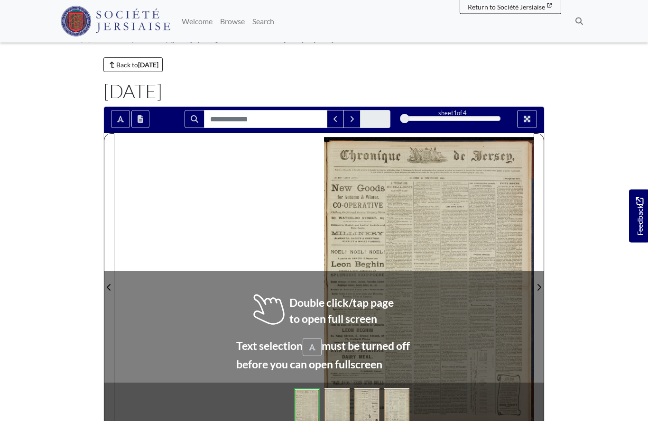
scroll to position [15, 0]
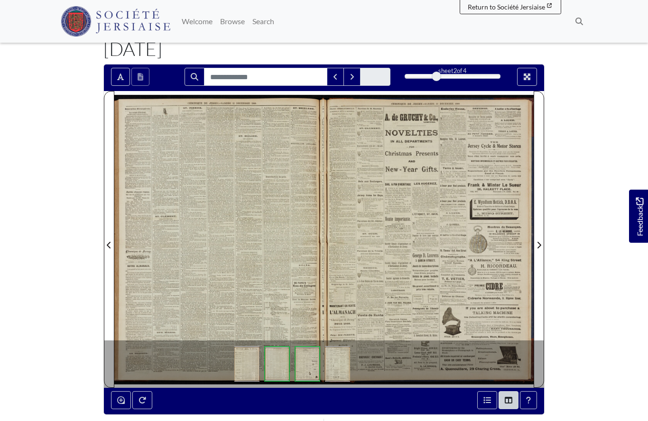
scroll to position [54, 0]
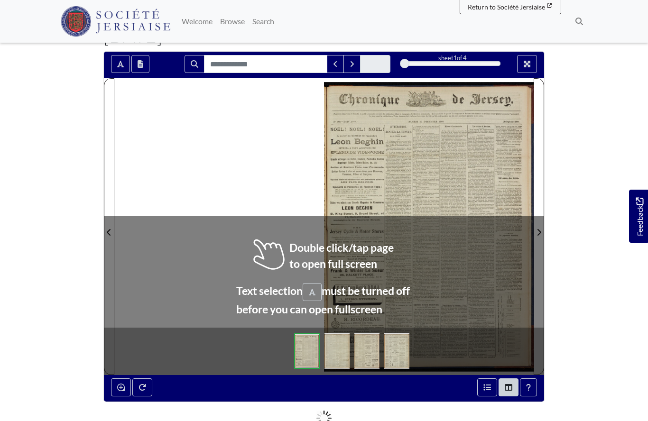
scroll to position [70, 0]
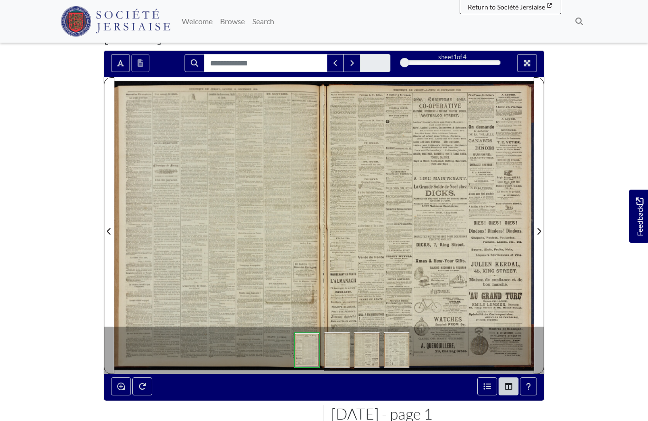
scroll to position [111, 0]
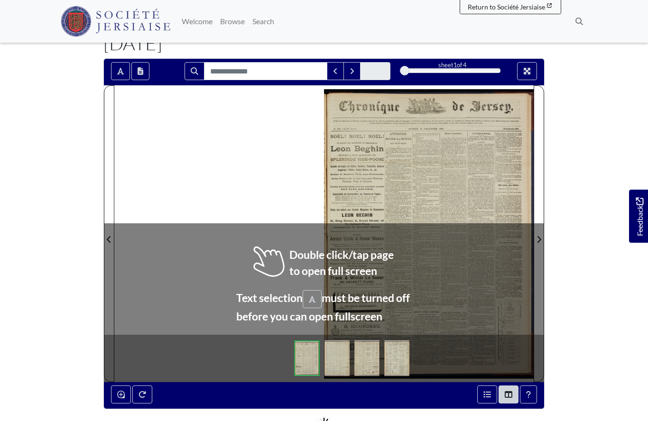
scroll to position [71, 0]
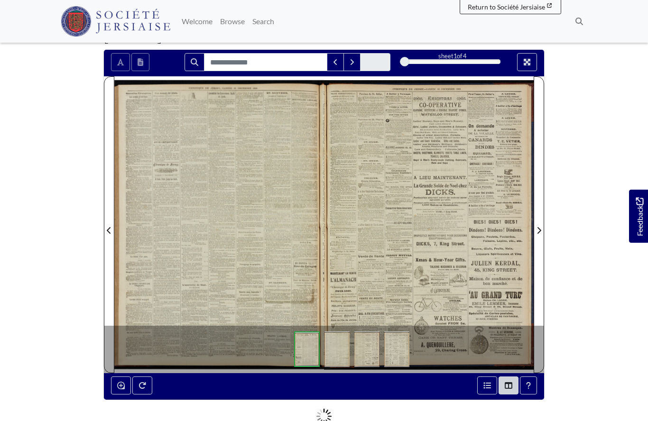
scroll to position [112, 0]
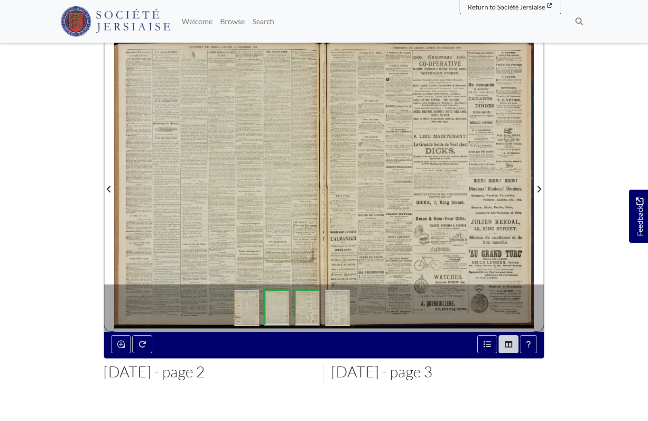
click at [249, 220] on div at bounding box center [219, 183] width 210 height 296
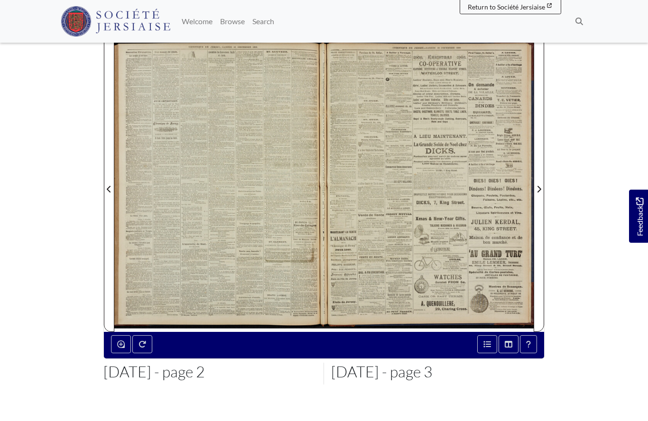
click at [258, 233] on div at bounding box center [219, 183] width 210 height 296
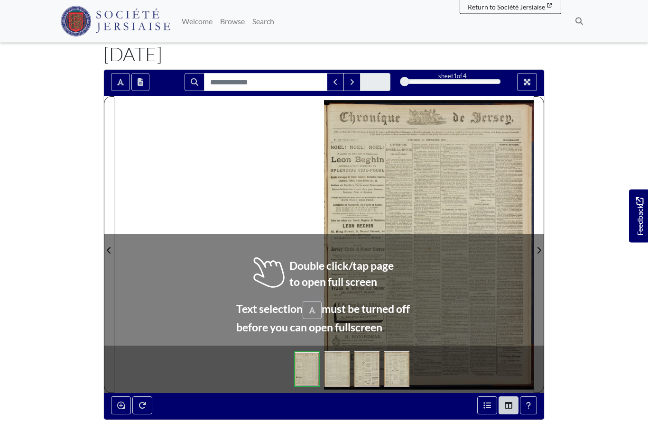
scroll to position [51, 0]
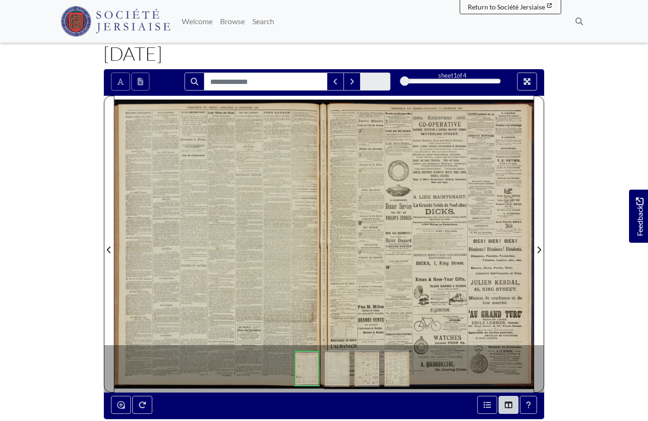
scroll to position [92, 0]
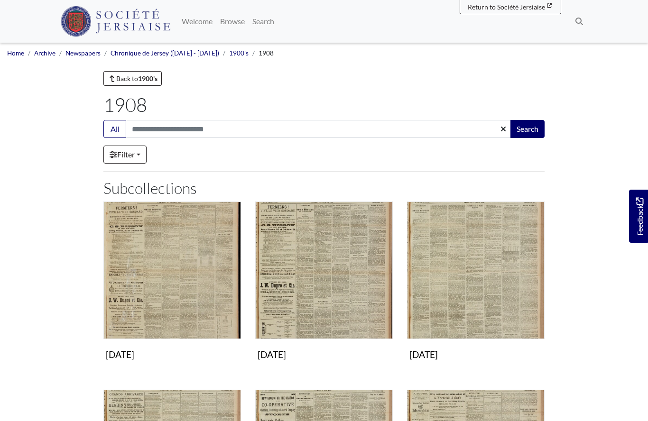
scroll to position [618, 0]
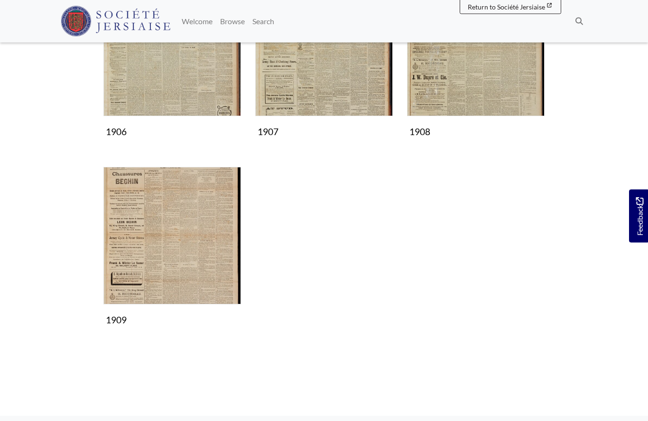
scroll to position [599, 0]
click at [187, 251] on img "Subcollection" at bounding box center [172, 236] width 138 height 138
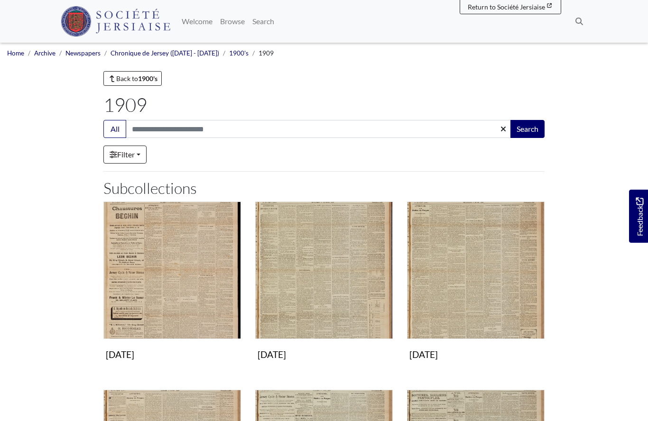
click at [185, 295] on img "Subcollection" at bounding box center [172, 271] width 138 height 138
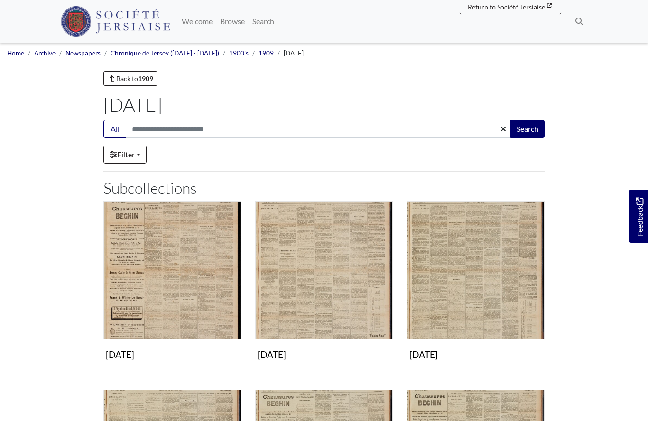
click at [186, 294] on img "Subcollection" at bounding box center [172, 271] width 138 height 138
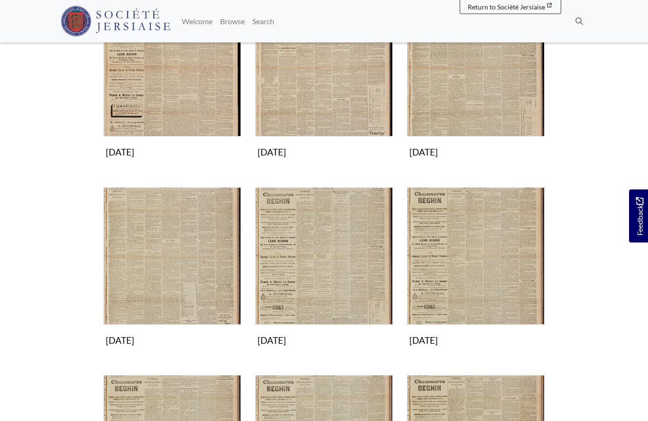
scroll to position [203, 0]
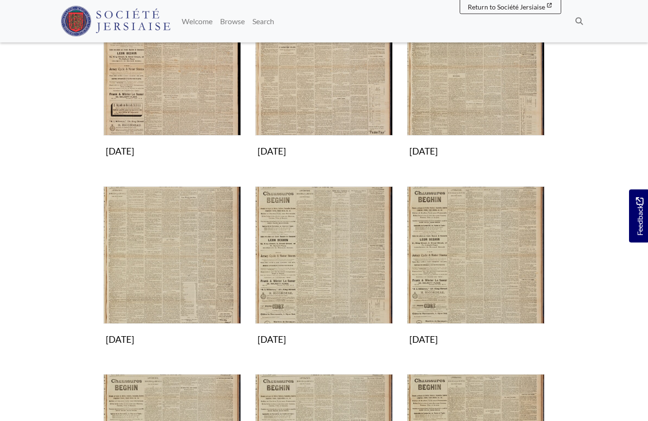
click at [175, 286] on img "Subcollection" at bounding box center [172, 256] width 138 height 138
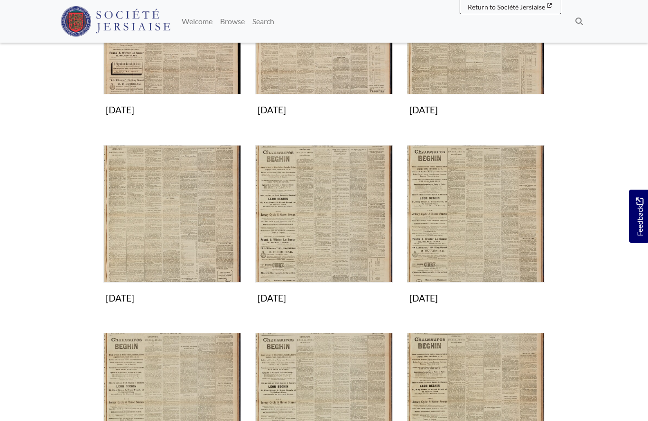
click at [346, 247] on img "Subcollection" at bounding box center [324, 214] width 138 height 138
click at [455, 220] on img "Subcollection" at bounding box center [476, 214] width 138 height 138
click at [471, 228] on img "Subcollection" at bounding box center [476, 214] width 138 height 138
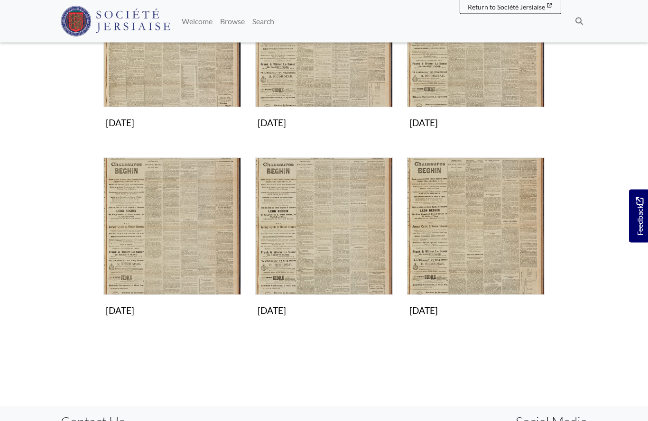
scroll to position [420, 0]
click at [177, 233] on img "Subcollection" at bounding box center [172, 226] width 138 height 138
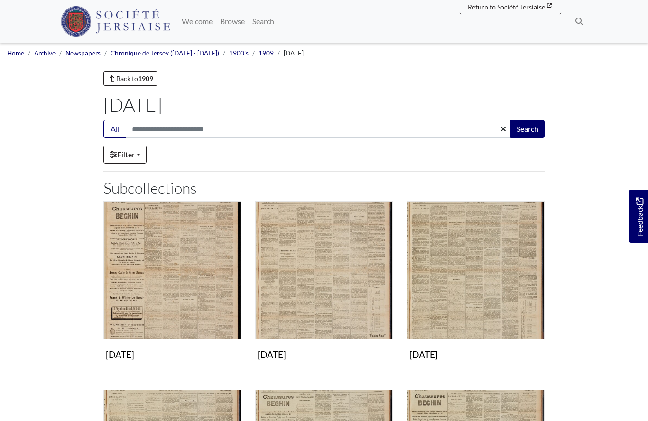
scroll to position [461, 0]
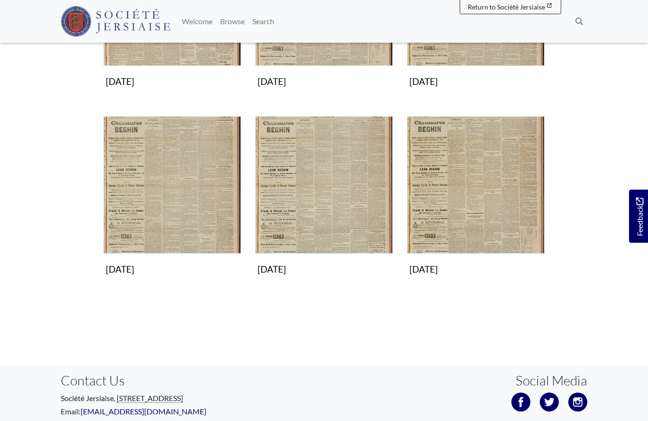
click at [331, 201] on img "Subcollection" at bounding box center [324, 185] width 138 height 138
click at [477, 212] on img "Subcollection" at bounding box center [476, 185] width 138 height 138
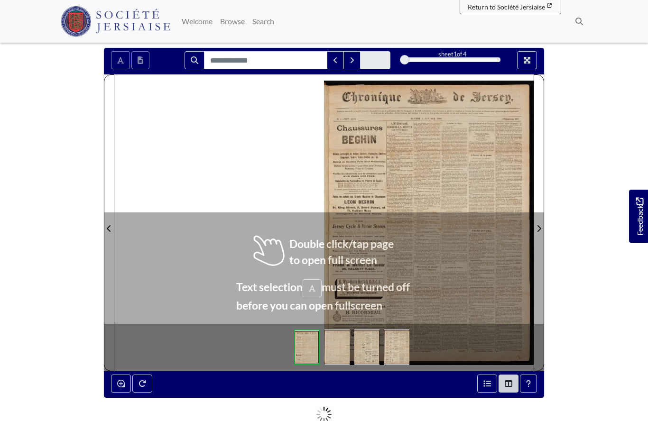
scroll to position [111, 0]
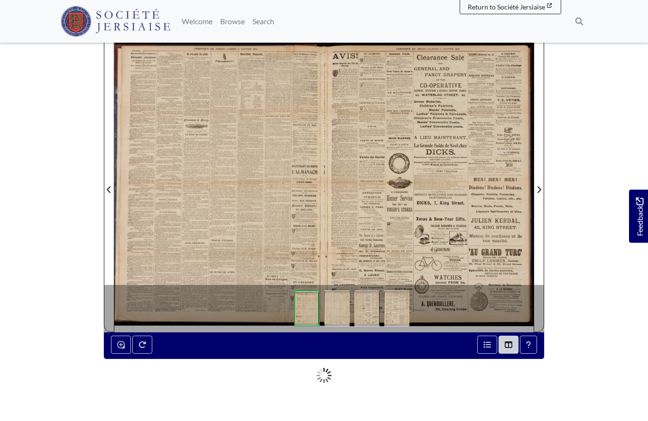
scroll to position [153, 0]
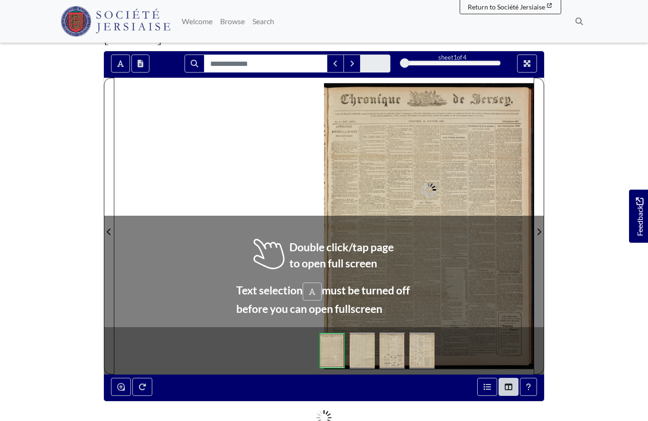
scroll to position [70, 0]
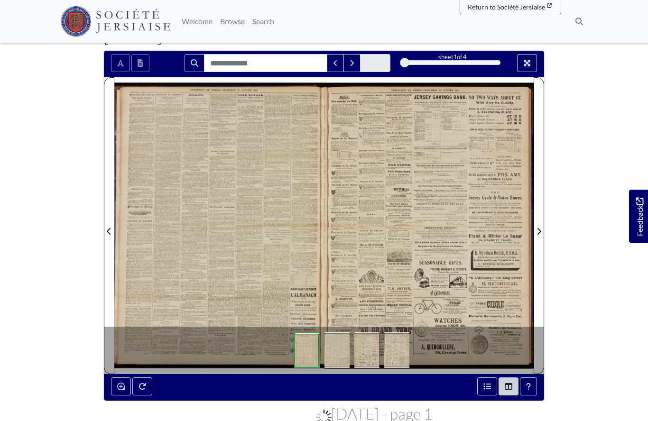
scroll to position [111, 0]
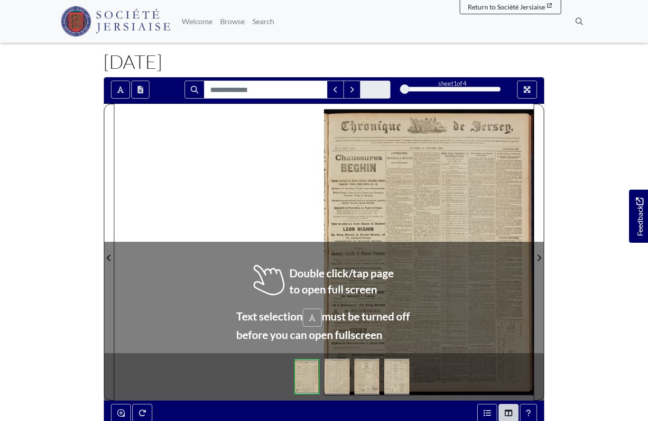
scroll to position [43, 0]
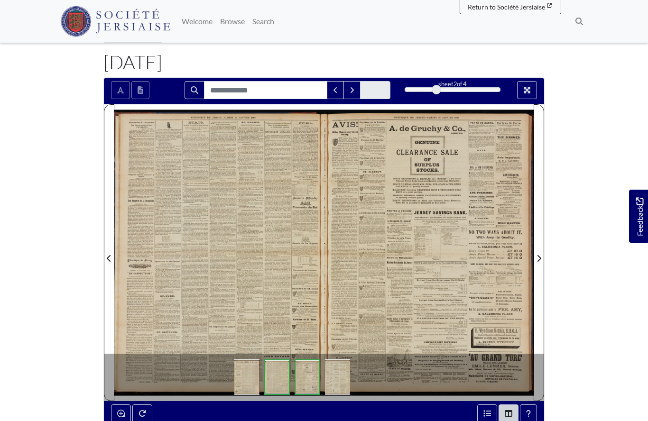
scroll to position [84, 0]
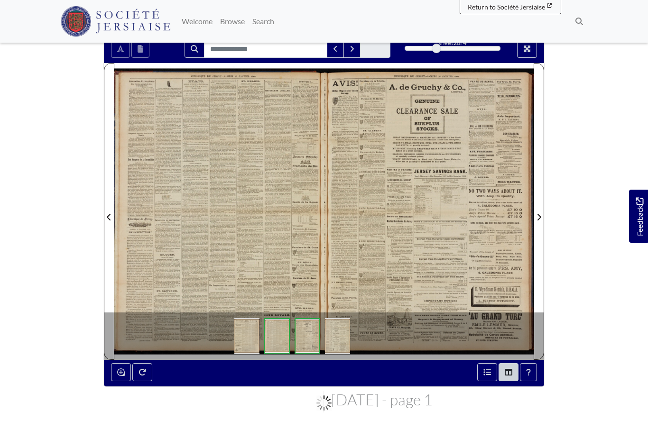
click at [247, 248] on div at bounding box center [219, 211] width 210 height 296
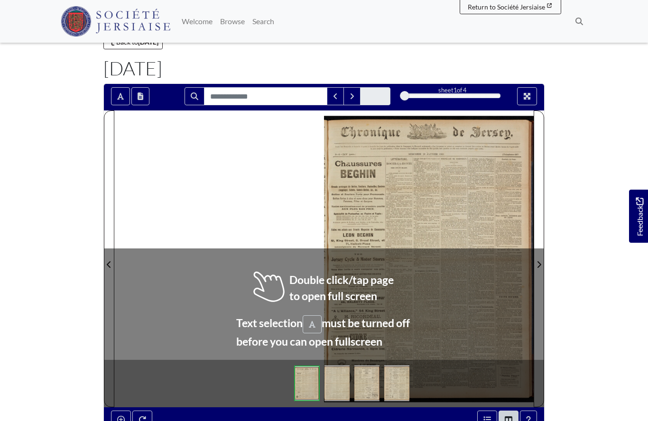
scroll to position [46, 0]
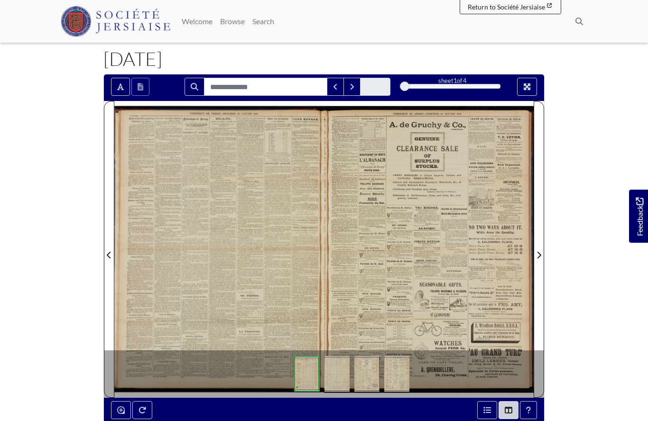
scroll to position [87, 0]
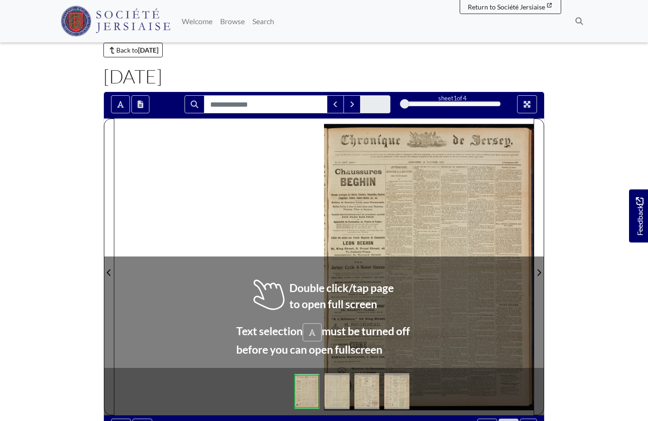
scroll to position [28, 0]
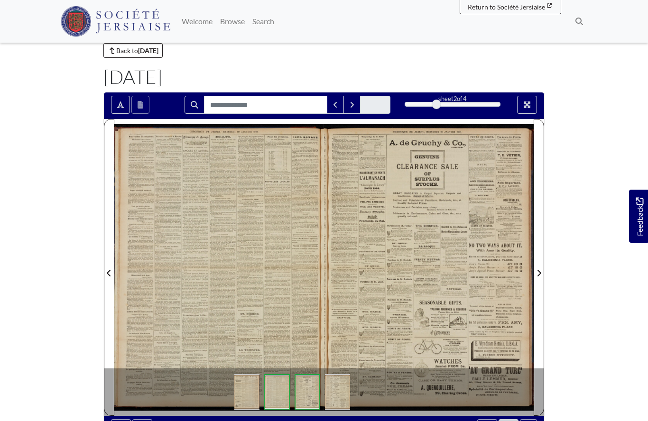
scroll to position [69, 0]
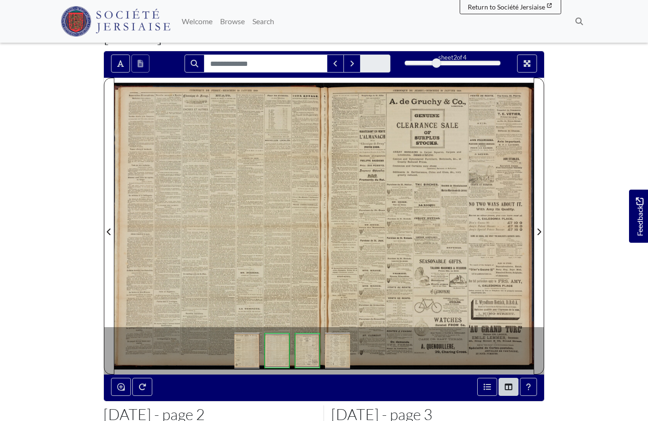
click at [270, 256] on div at bounding box center [219, 226] width 210 height 296
click at [255, 223] on div at bounding box center [219, 226] width 210 height 296
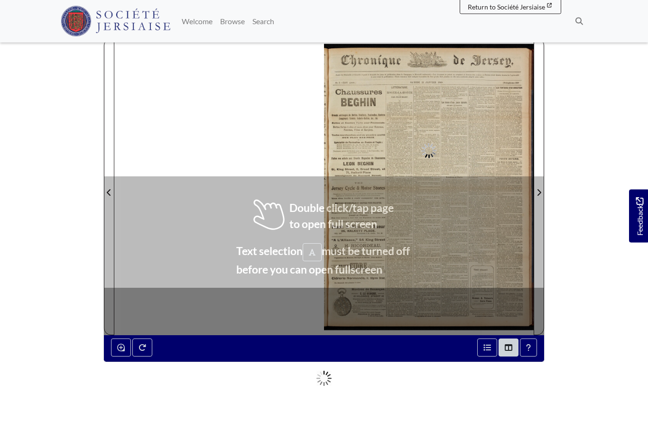
scroll to position [109, 0]
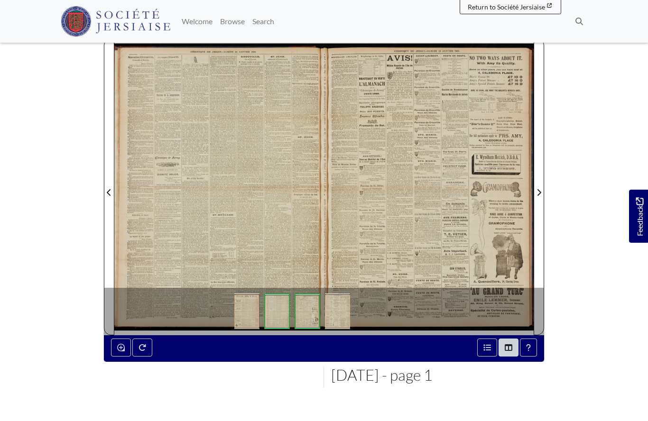
scroll to position [150, 0]
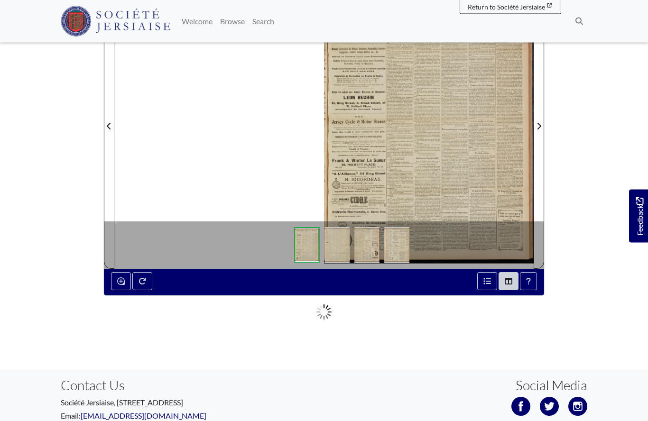
scroll to position [175, 0]
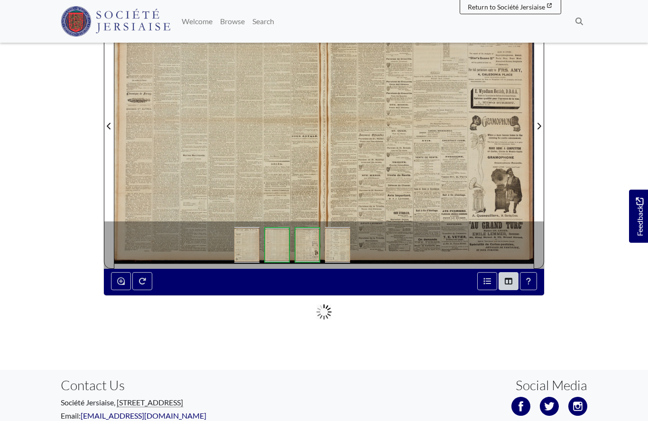
click at [256, 177] on div at bounding box center [219, 120] width 210 height 296
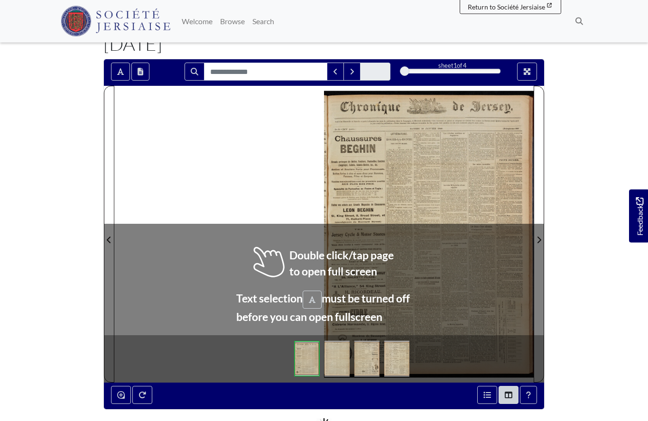
scroll to position [61, 0]
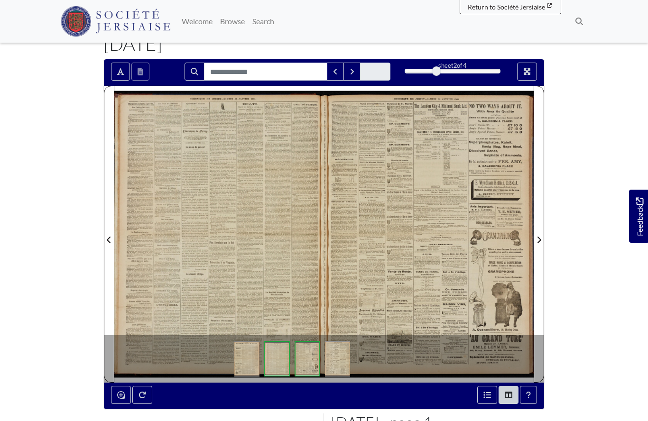
scroll to position [102, 0]
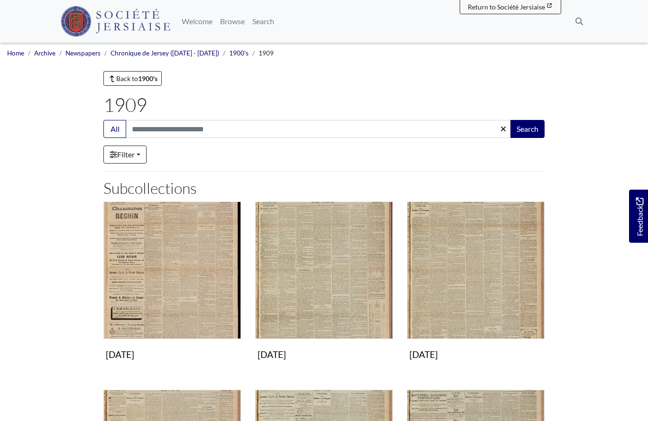
click at [332, 285] on img "Subcollection" at bounding box center [324, 271] width 138 height 138
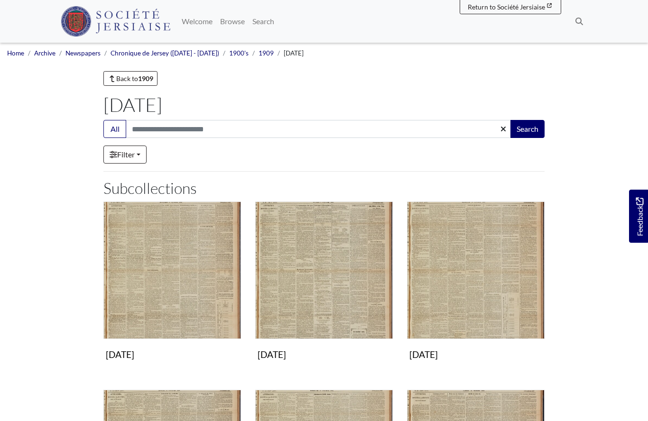
click at [200, 301] on img "Subcollection" at bounding box center [172, 271] width 138 height 138
click at [330, 289] on img "Subcollection" at bounding box center [324, 271] width 138 height 138
click at [481, 301] on img "Subcollection" at bounding box center [476, 271] width 138 height 138
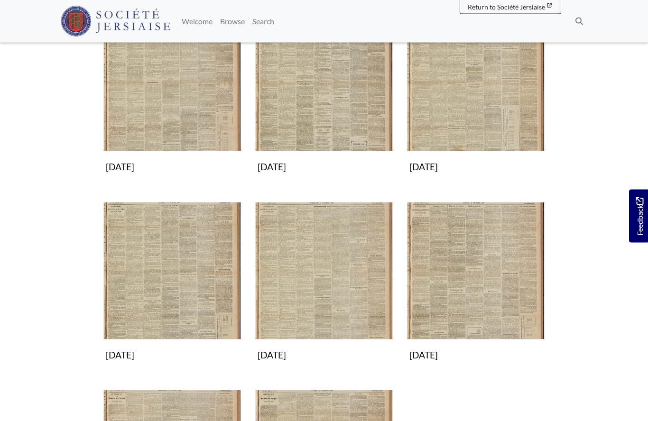
scroll to position [247, 0]
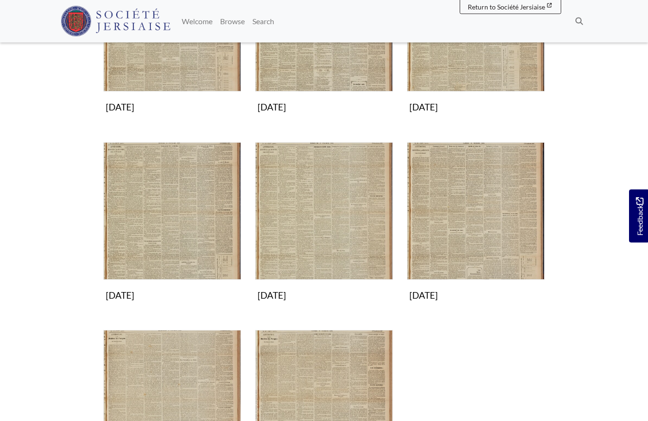
click at [174, 228] on img "Subcollection" at bounding box center [172, 212] width 138 height 138
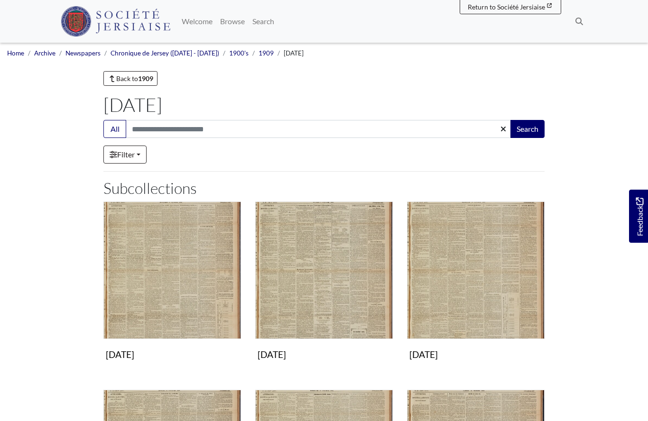
scroll to position [289, 0]
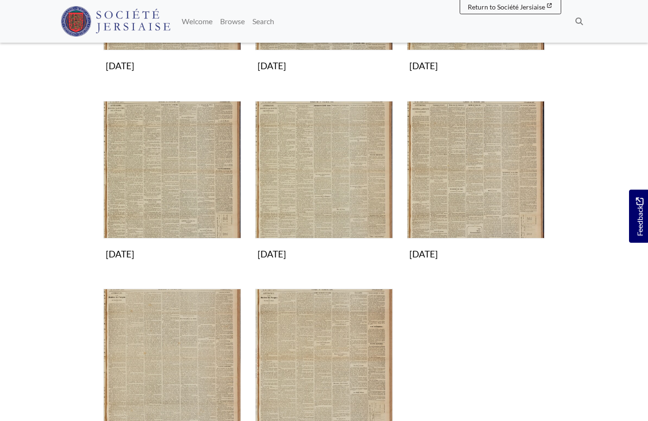
click at [334, 203] on img "Subcollection" at bounding box center [324, 170] width 138 height 138
click at [457, 181] on img "Subcollection" at bounding box center [476, 170] width 138 height 138
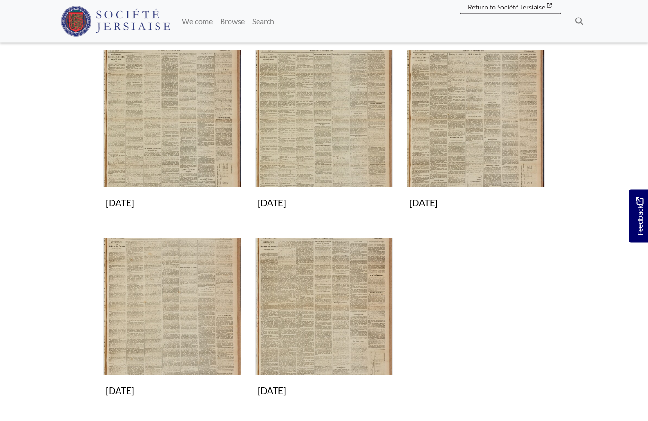
scroll to position [340, 0]
click at [194, 331] on img "Subcollection" at bounding box center [172, 307] width 138 height 138
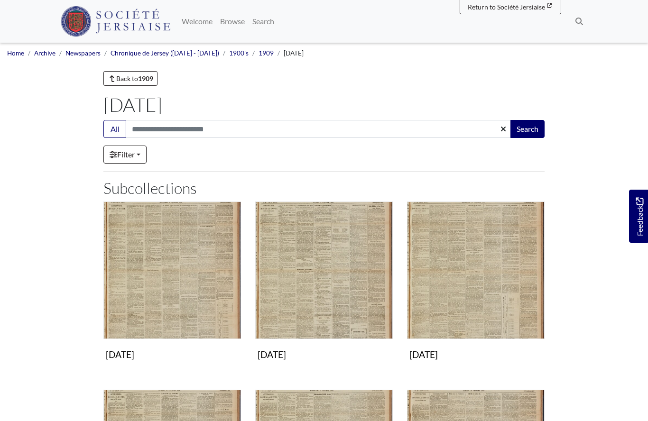
scroll to position [381, 0]
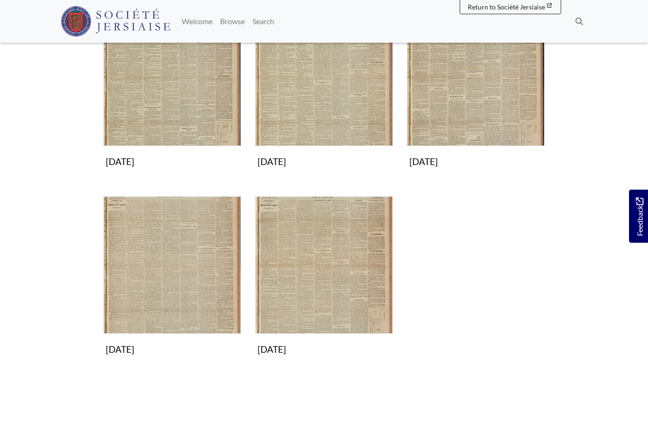
click at [336, 286] on img "Subcollection" at bounding box center [324, 265] width 138 height 138
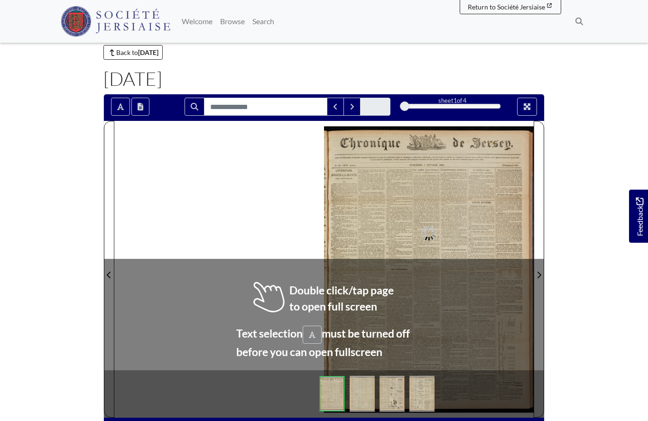
scroll to position [29, 0]
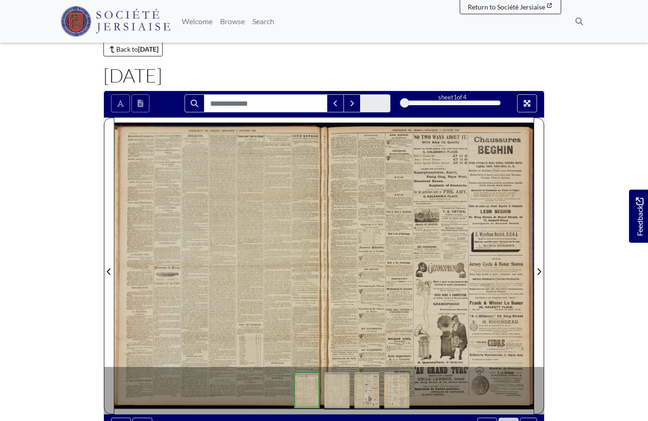
scroll to position [71, 0]
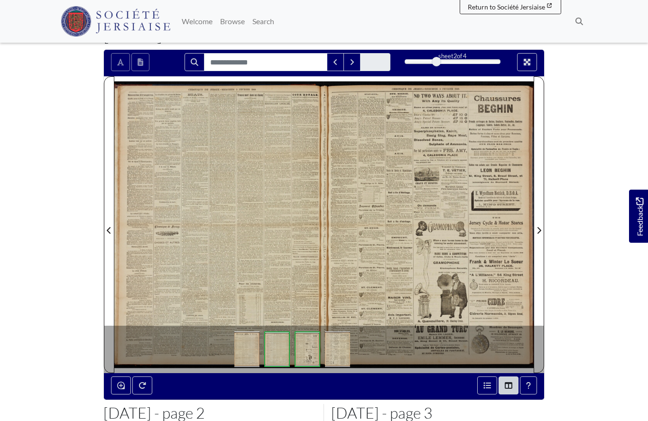
click at [257, 294] on div at bounding box center [219, 224] width 210 height 296
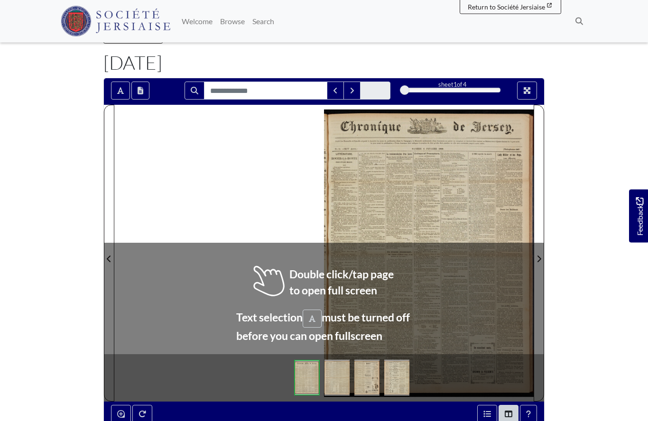
scroll to position [42, 0]
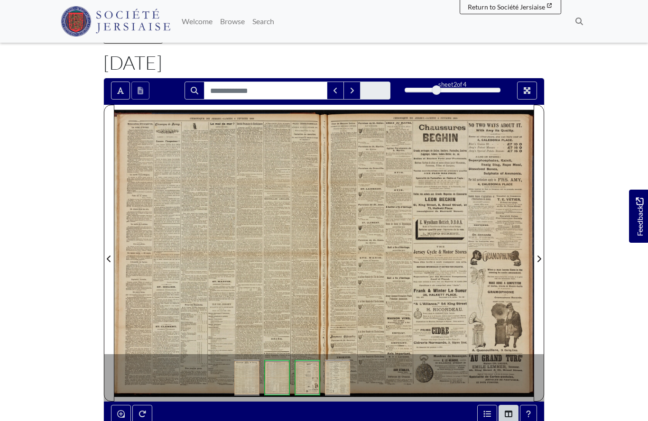
scroll to position [83, 0]
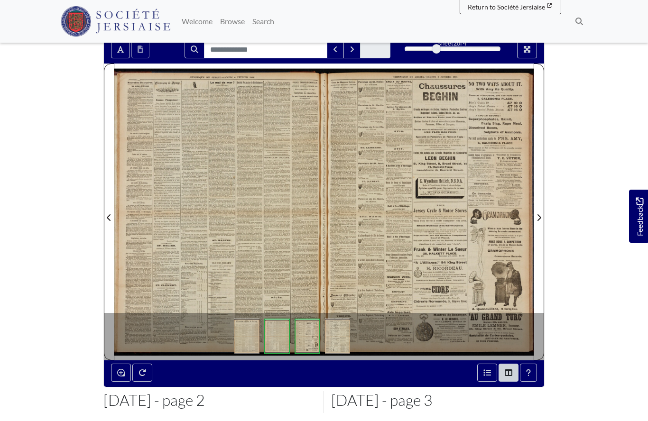
click at [254, 282] on div at bounding box center [219, 212] width 210 height 296
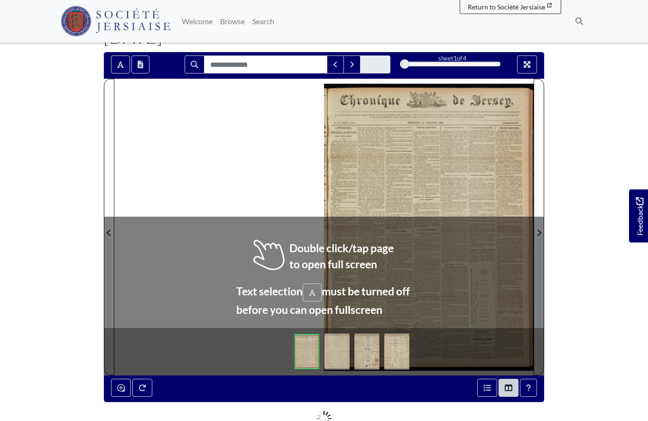
scroll to position [78, 0]
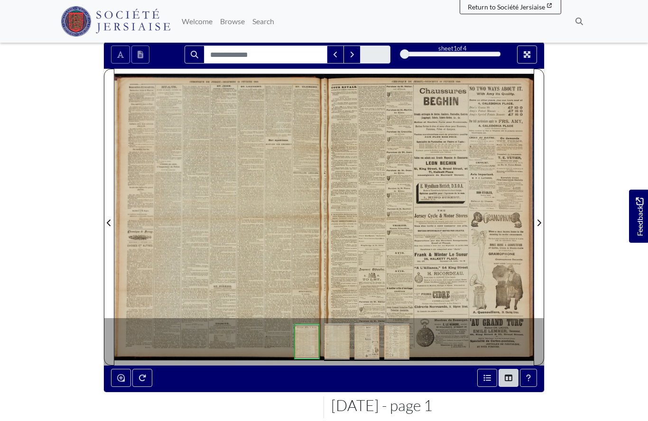
scroll to position [120, 0]
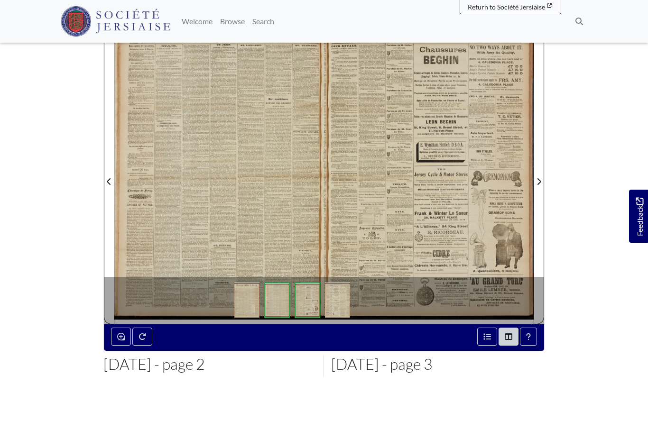
click at [257, 230] on div at bounding box center [219, 176] width 210 height 296
click at [256, 224] on div at bounding box center [219, 176] width 210 height 296
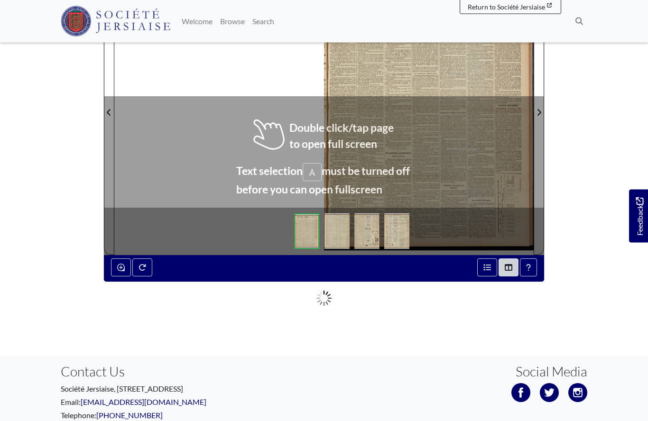
scroll to position [193, 0]
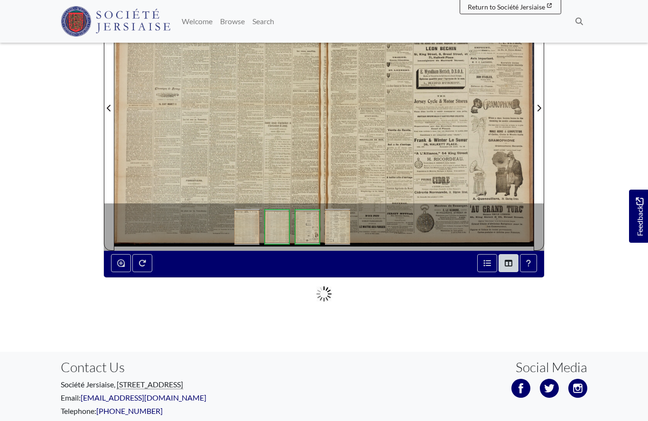
scroll to position [234, 0]
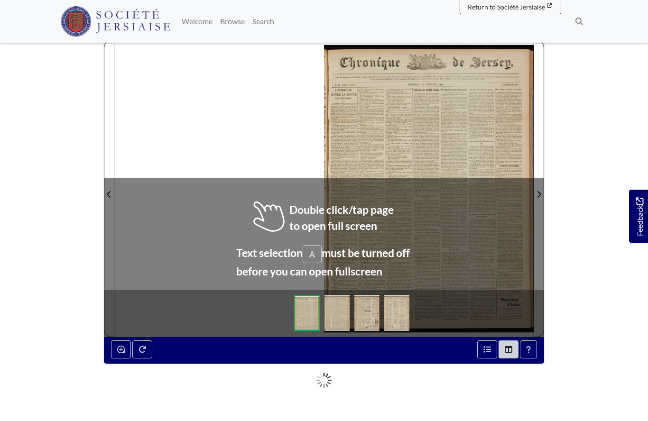
scroll to position [106, 0]
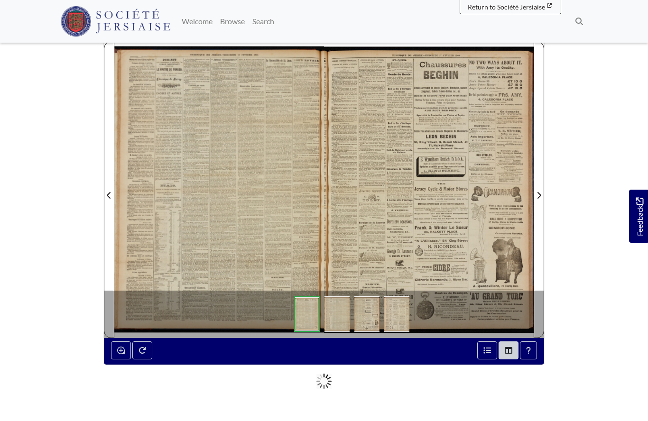
scroll to position [147, 0]
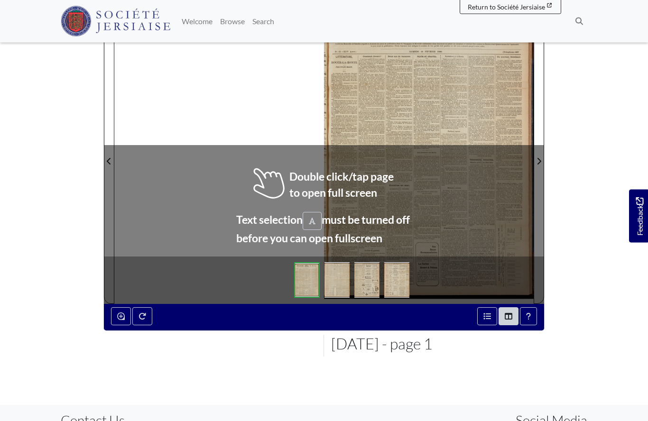
scroll to position [140, 0]
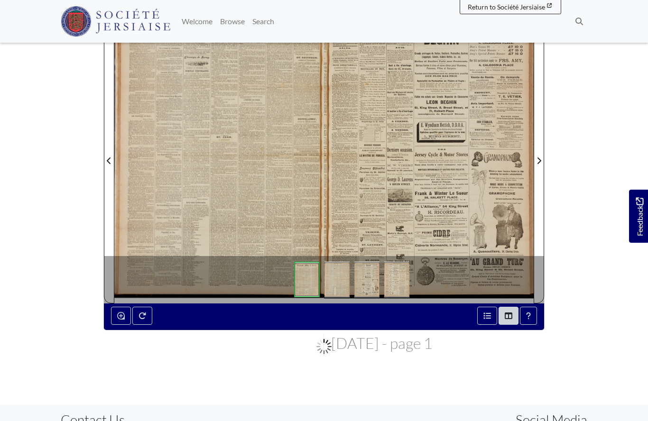
scroll to position [182, 0]
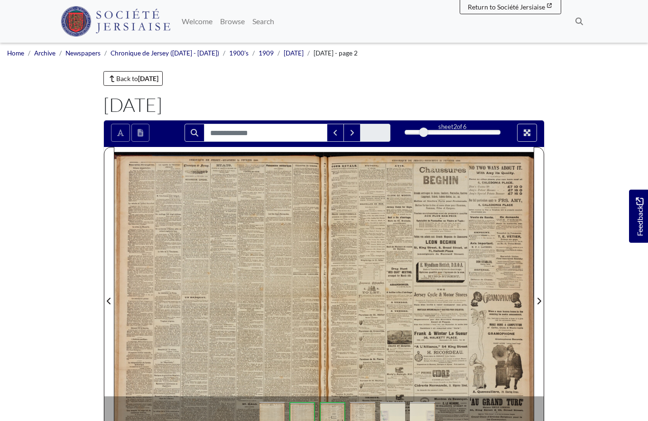
scroll to position [40, 0]
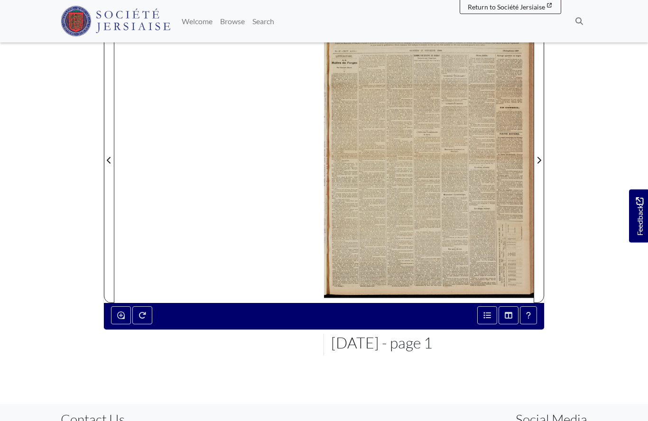
click at [534, 151] on span "Next Page" at bounding box center [538, 154] width 9 height 295
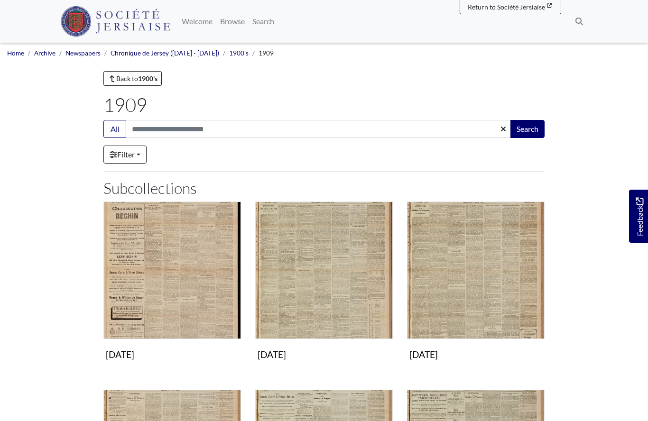
click at [457, 292] on img "Subcollection" at bounding box center [476, 271] width 138 height 138
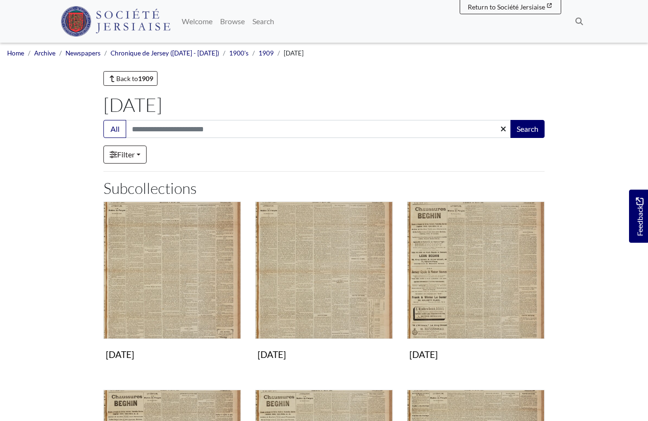
click at [174, 286] on img "Subcollection" at bounding box center [172, 271] width 138 height 138
click at [352, 304] on img "Subcollection" at bounding box center [324, 271] width 138 height 138
click at [458, 300] on img "Subcollection" at bounding box center [476, 271] width 138 height 138
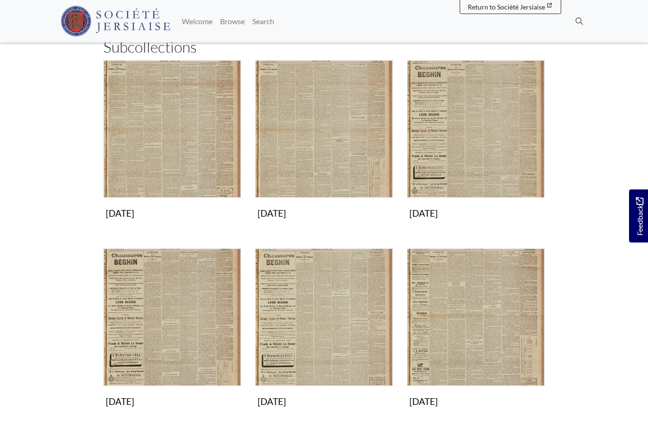
scroll to position [140, 0]
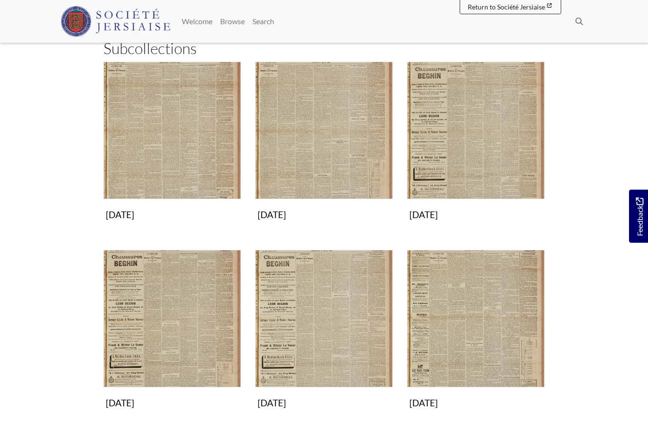
click at [175, 339] on img "Subcollection" at bounding box center [172, 319] width 138 height 138
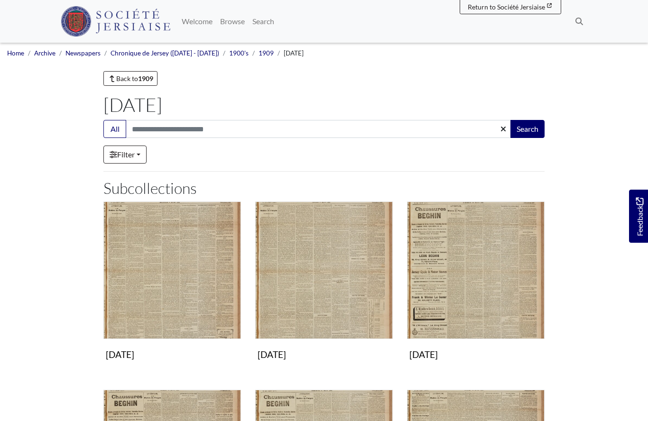
scroll to position [181, 0]
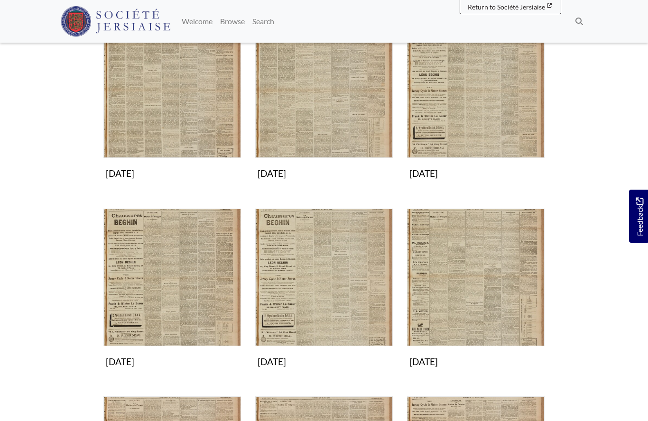
click at [298, 301] on img "Subcollection" at bounding box center [324, 278] width 138 height 138
click at [489, 298] on img "Subcollection" at bounding box center [476, 278] width 138 height 138
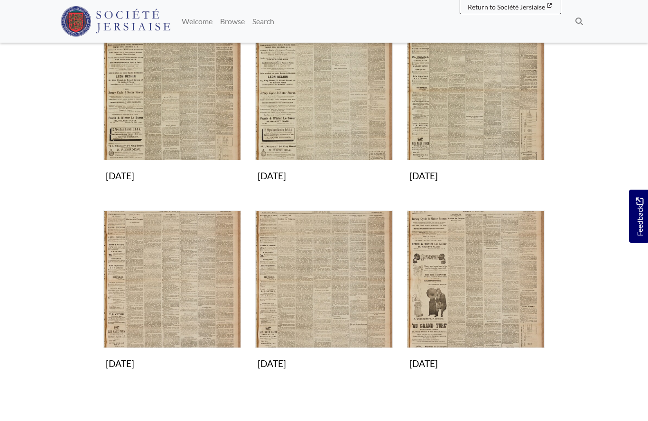
scroll to position [381, 0]
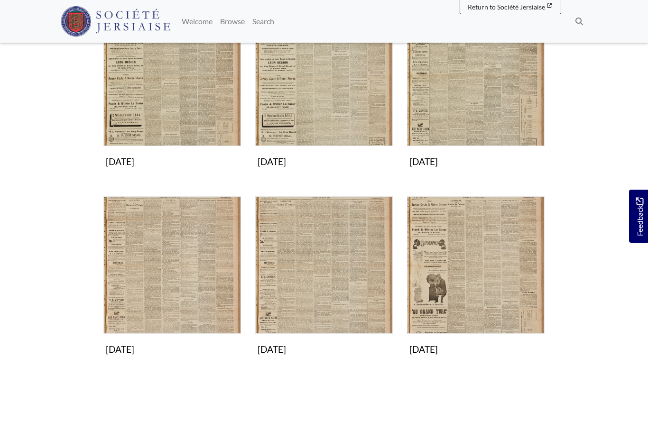
click at [155, 305] on img "Subcollection" at bounding box center [172, 265] width 138 height 138
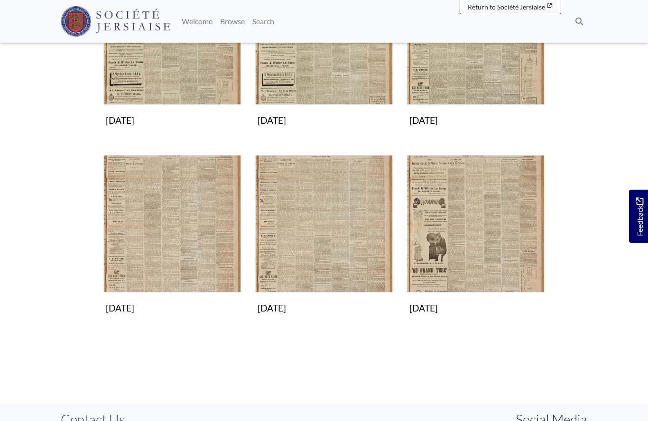
click at [331, 246] on img "Subcollection" at bounding box center [324, 224] width 138 height 138
click at [457, 257] on img "Subcollection" at bounding box center [476, 224] width 138 height 138
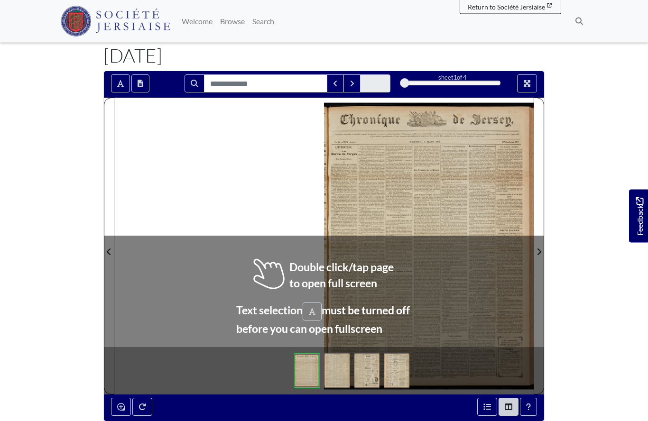
scroll to position [86, 0]
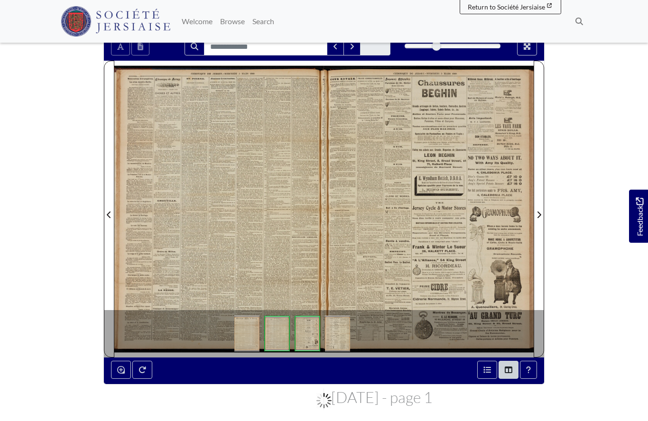
scroll to position [128, 0]
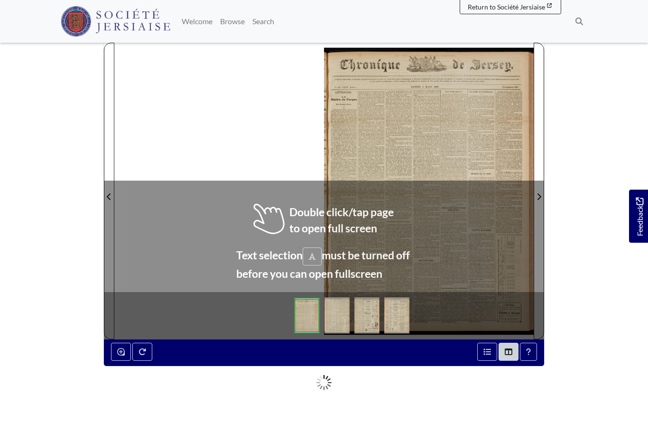
scroll to position [137, 0]
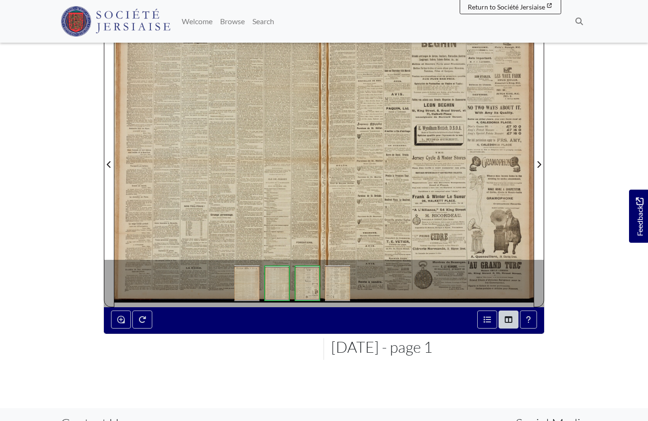
scroll to position [178, 0]
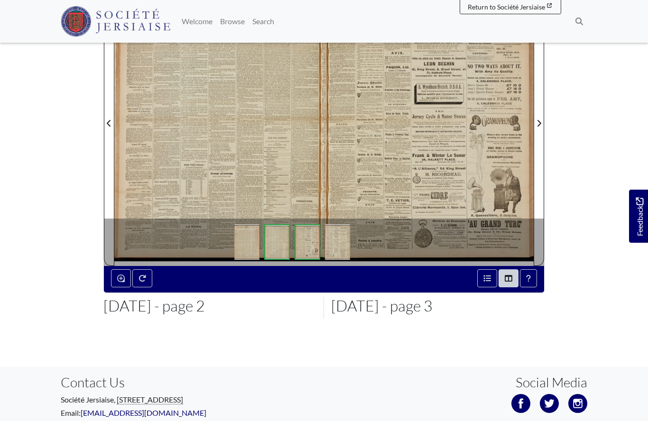
click at [250, 136] on div at bounding box center [219, 117] width 210 height 296
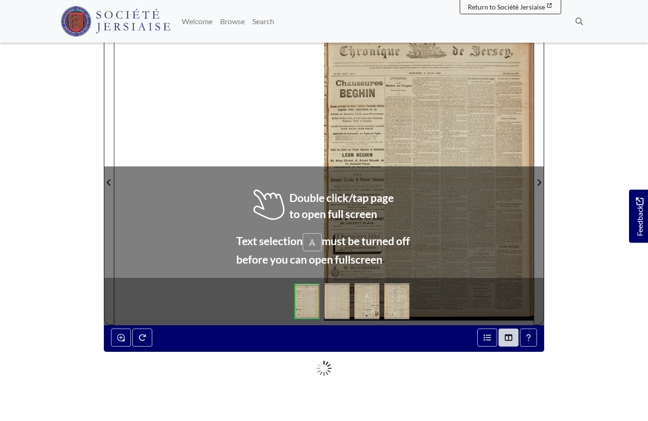
scroll to position [116, 0]
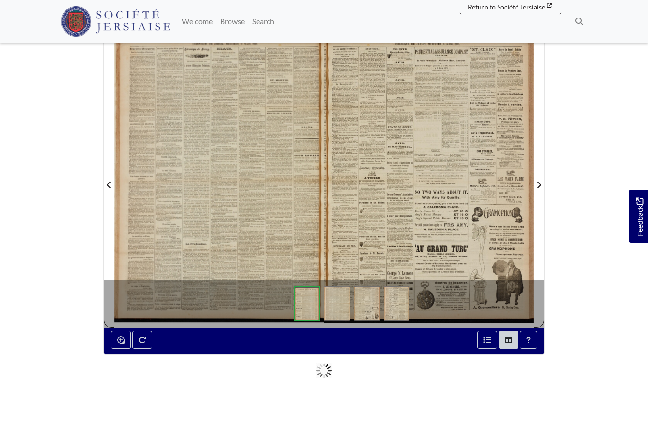
scroll to position [157, 0]
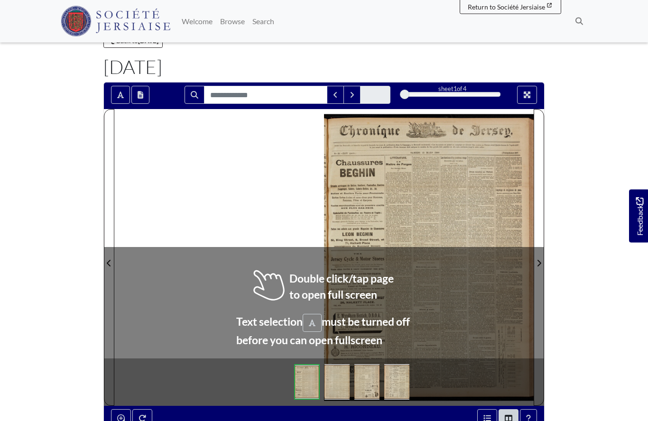
scroll to position [59, 0]
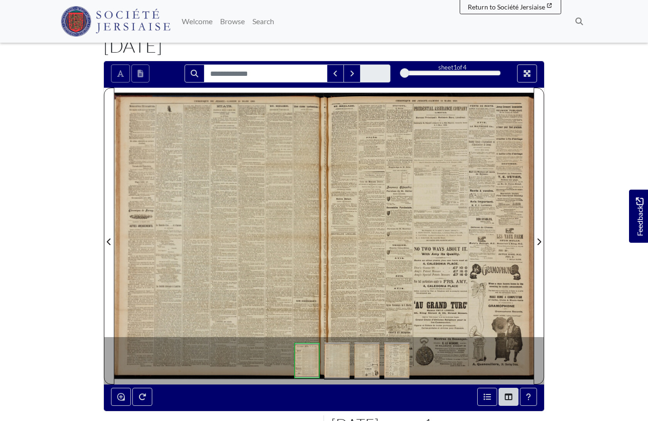
scroll to position [101, 0]
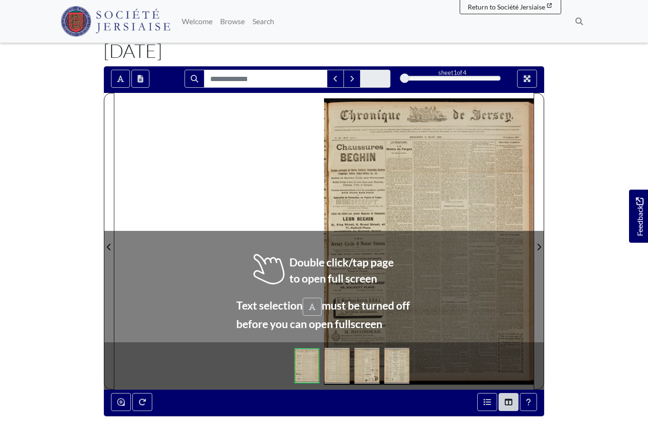
scroll to position [53, 0]
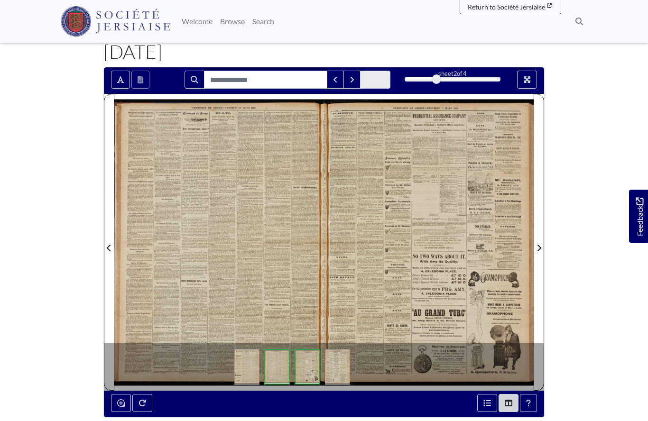
scroll to position [94, 0]
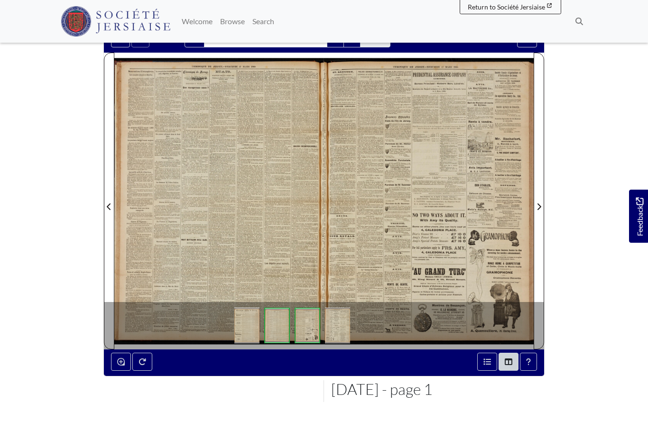
click at [224, 223] on div at bounding box center [219, 201] width 210 height 296
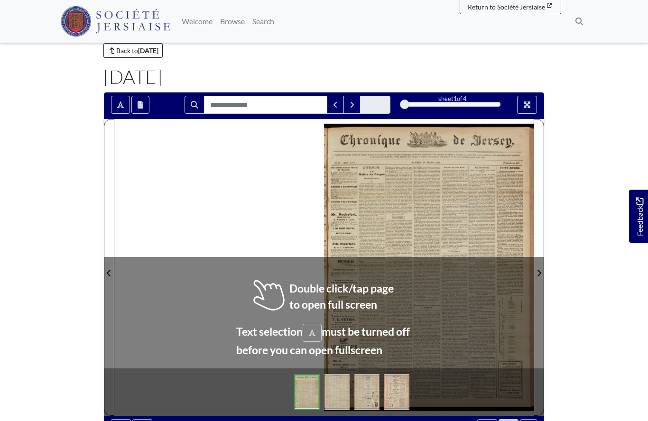
scroll to position [37, 0]
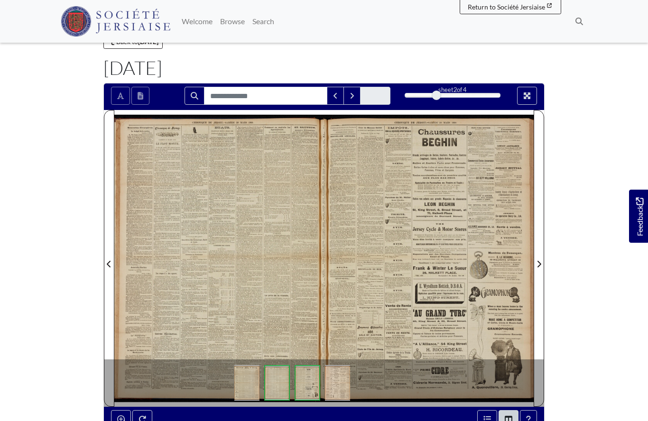
scroll to position [78, 0]
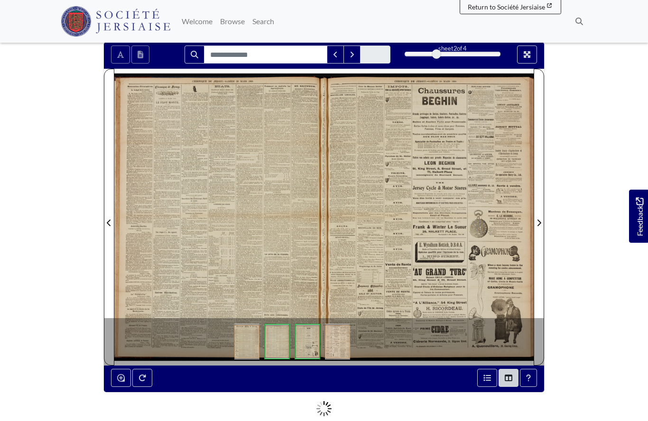
click at [249, 264] on div at bounding box center [219, 217] width 210 height 296
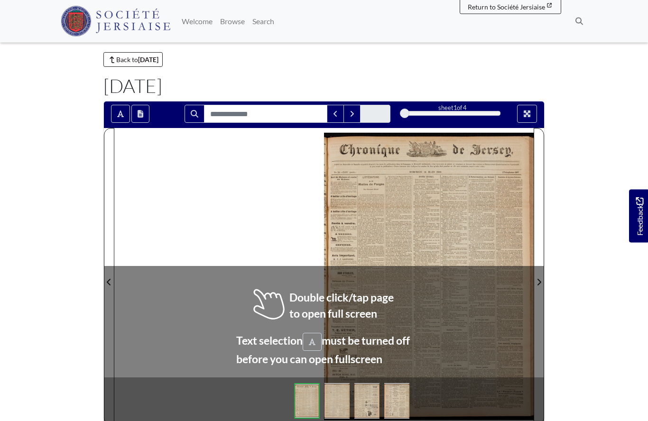
scroll to position [18, 0]
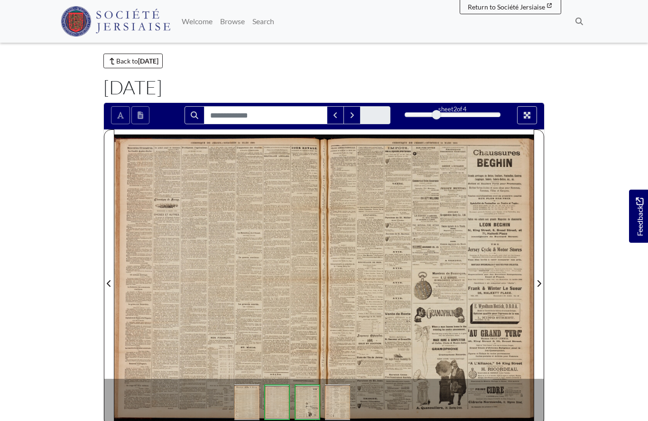
scroll to position [59, 0]
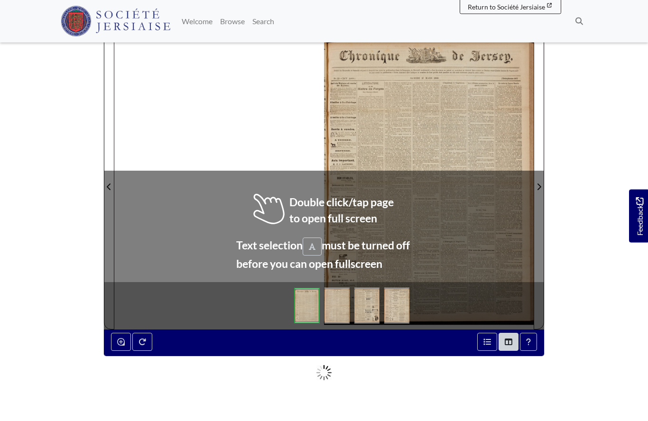
scroll to position [111, 0]
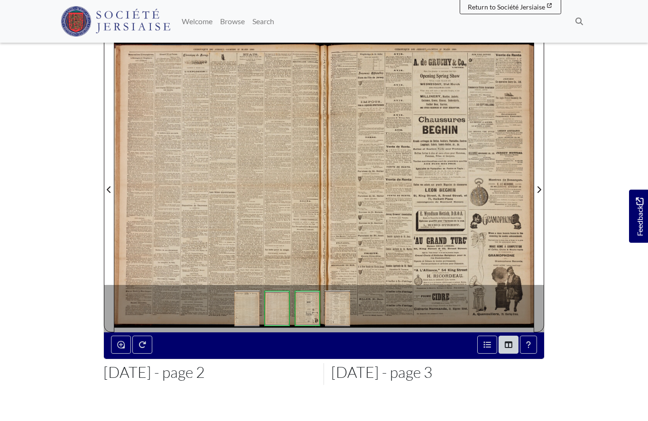
click at [258, 212] on div at bounding box center [219, 184] width 210 height 296
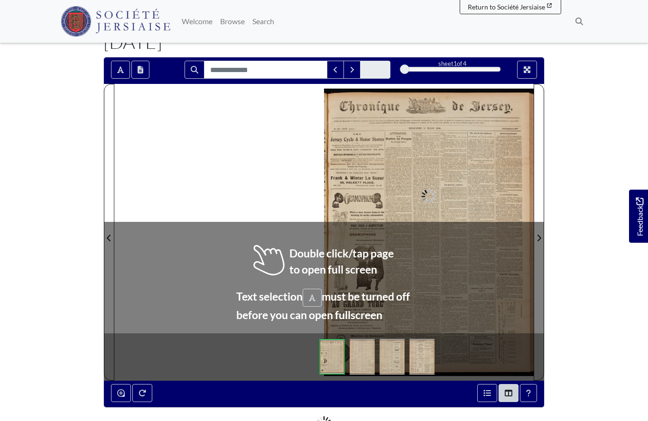
scroll to position [62, 0]
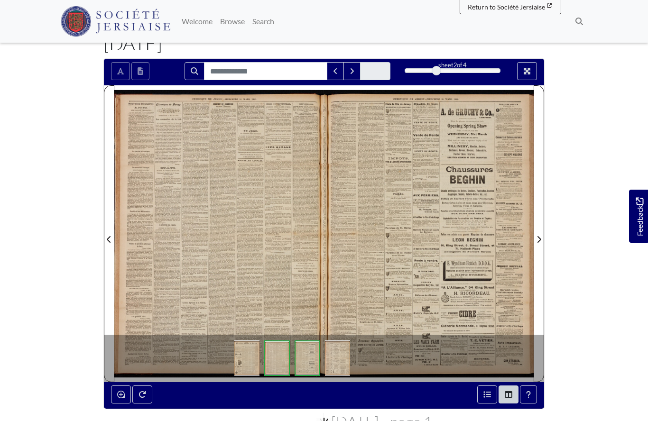
scroll to position [103, 0]
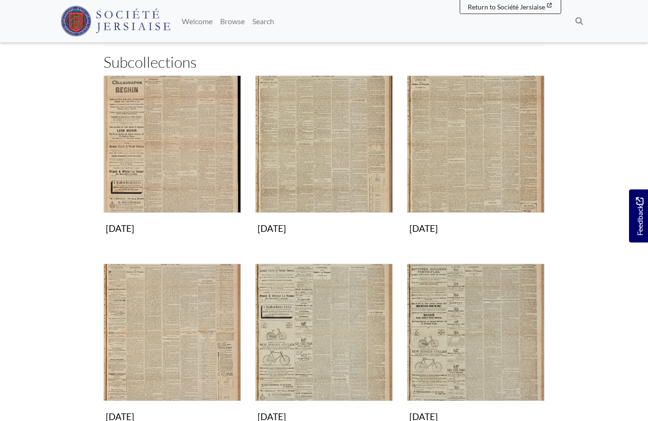
scroll to position [126, 0]
click at [179, 341] on img "Subcollection" at bounding box center [172, 333] width 138 height 138
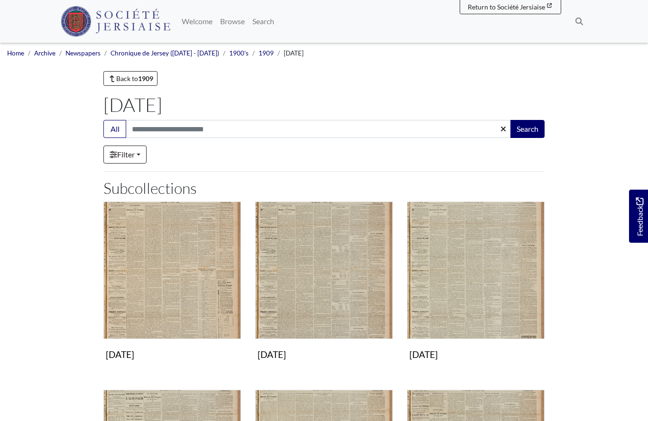
click at [194, 290] on img "Subcollection" at bounding box center [172, 271] width 138 height 138
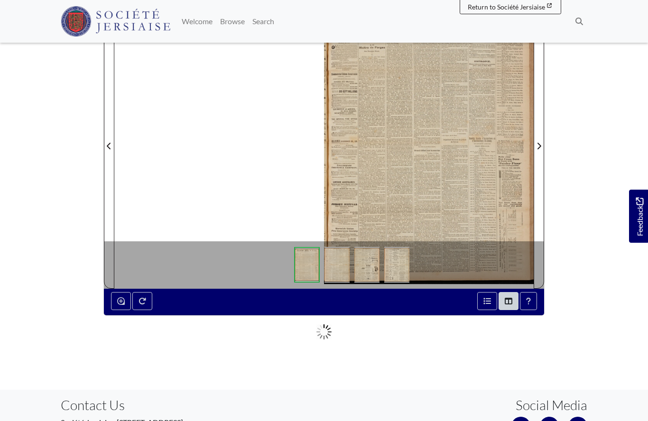
scroll to position [169, 0]
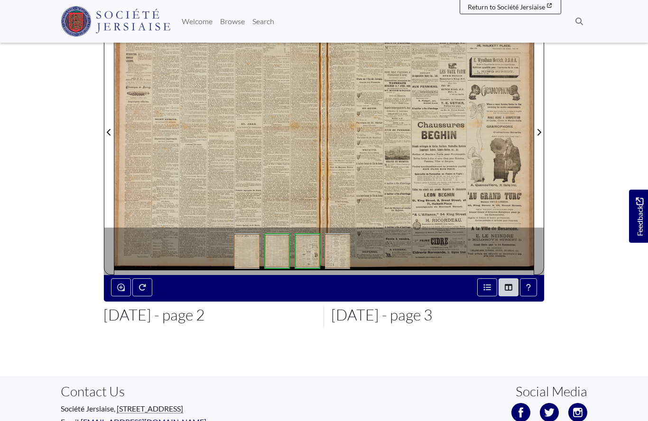
click at [247, 152] on div at bounding box center [219, 126] width 210 height 296
